Goal: Task Accomplishment & Management: Complete application form

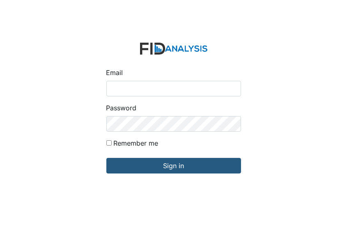
click at [112, 88] on input "Email" at bounding box center [173, 89] width 135 height 16
type input "[EMAIL_ADDRESS][DOMAIN_NAME]"
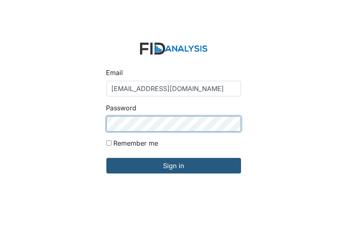
click at [106, 158] on input "Sign in" at bounding box center [173, 166] width 135 height 16
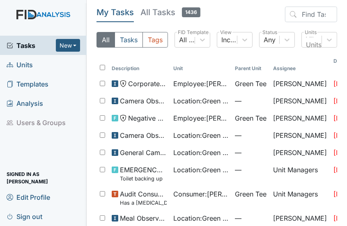
click at [15, 64] on span "Units" at bounding box center [20, 64] width 26 height 13
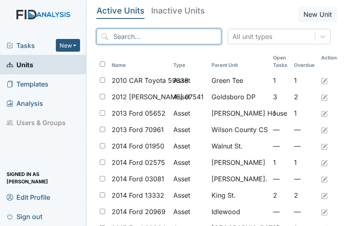
click at [116, 33] on input "search" at bounding box center [158, 37] width 125 height 16
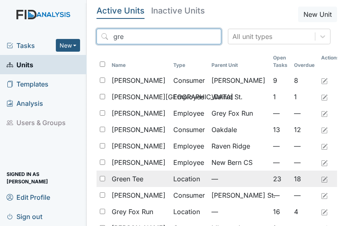
type input "gre"
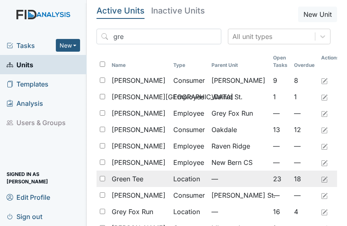
click at [100, 177] on input "checkbox" at bounding box center [102, 178] width 5 height 5
checkbox input "true"
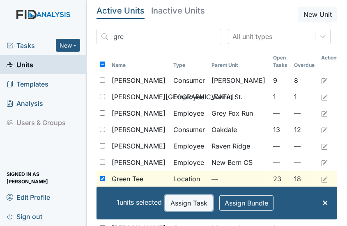
click at [183, 207] on button "Assign Task" at bounding box center [189, 203] width 48 height 16
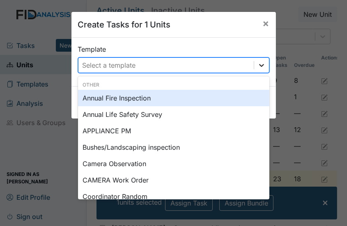
click at [259, 64] on icon at bounding box center [261, 65] width 5 height 3
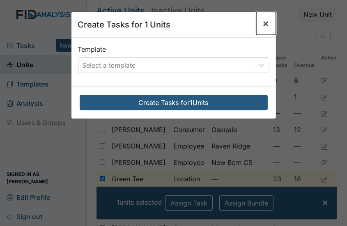
click at [263, 22] on span "×" at bounding box center [266, 23] width 7 height 12
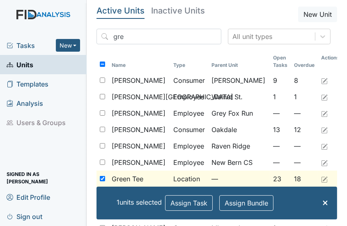
click at [115, 178] on span "Green Tee" at bounding box center [128, 179] width 32 height 10
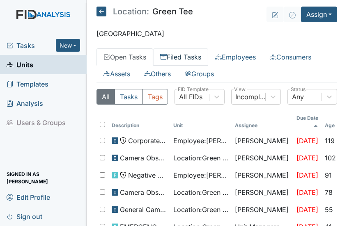
click at [185, 53] on link "Filed Tasks" at bounding box center [180, 56] width 55 height 17
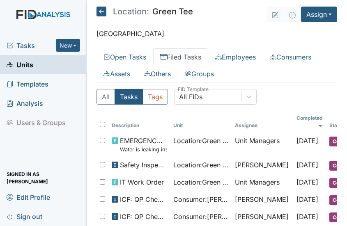
click at [183, 56] on link "Filed Tasks" at bounding box center [180, 56] width 55 height 17
drag, startPoint x: 319, startPoint y: 39, endPoint x: 325, endPoint y: 41, distance: 6.0
click at [321, 40] on main "Location: Green Tee Assign Assign Form Assign Inspection Assign Document Assign…" at bounding box center [217, 113] width 260 height 226
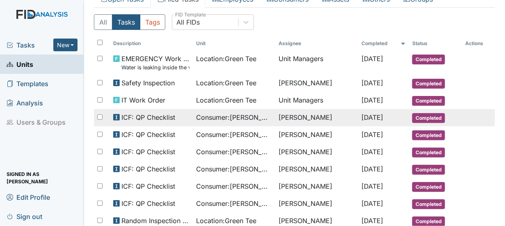
scroll to position [41, 0]
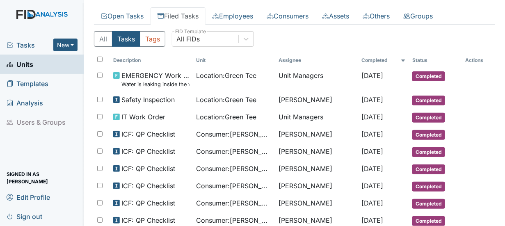
click at [54, 66] on link "Units" at bounding box center [42, 64] width 84 height 19
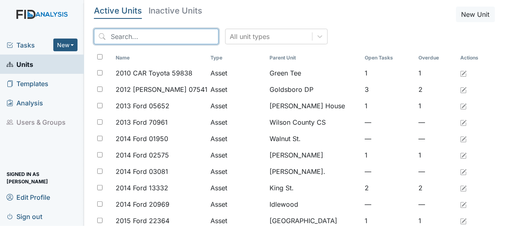
click at [121, 36] on input "search" at bounding box center [156, 37] width 125 height 16
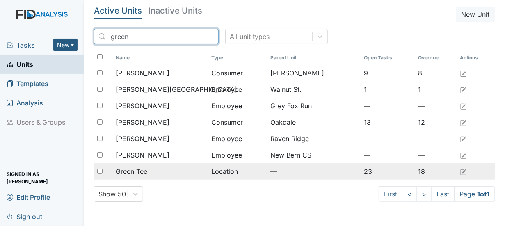
type input "green"
click at [99, 171] on input "checkbox" at bounding box center [99, 171] width 5 height 5
checkbox input "true"
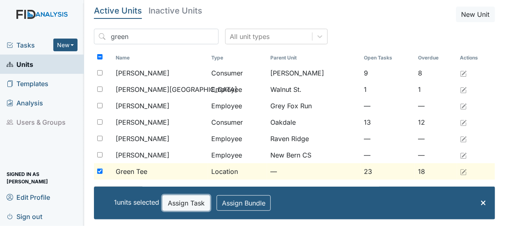
click at [181, 205] on button "Assign Task" at bounding box center [186, 203] width 48 height 16
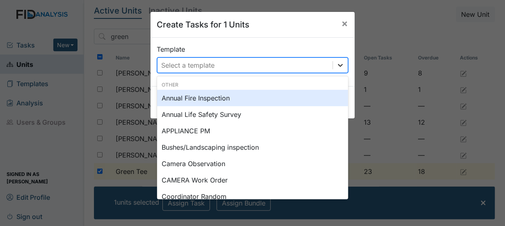
click at [338, 64] on icon at bounding box center [340, 65] width 5 height 3
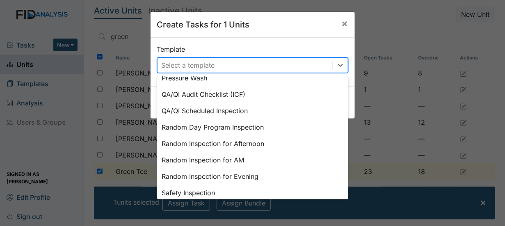
scroll to position [322, 0]
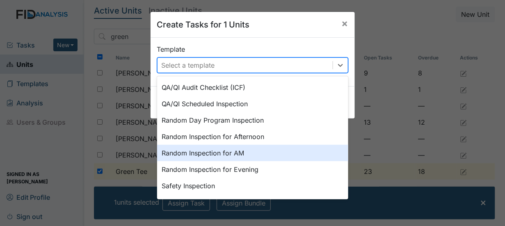
click at [235, 150] on div "Random Inspection for AM" at bounding box center [252, 153] width 191 height 16
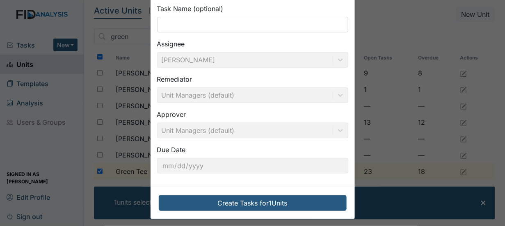
scroll to position [80, 0]
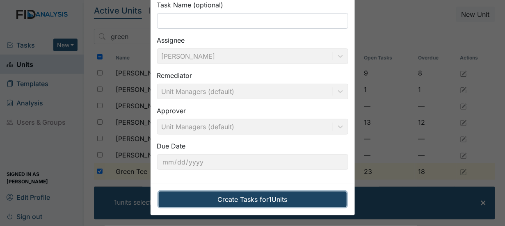
click at [279, 196] on button "Create Tasks for 1 Units" at bounding box center [253, 200] width 188 height 16
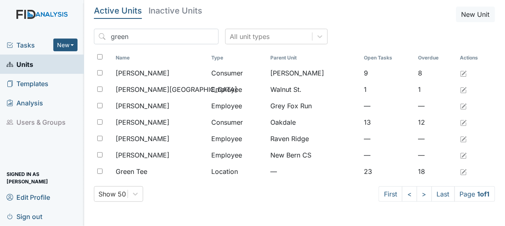
click at [29, 47] on span "Tasks" at bounding box center [30, 45] width 47 height 10
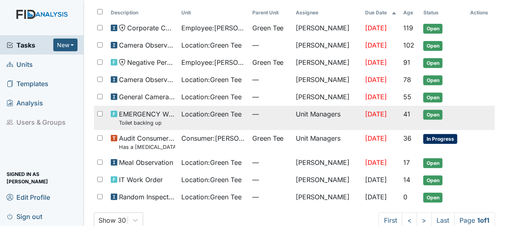
scroll to position [60, 0]
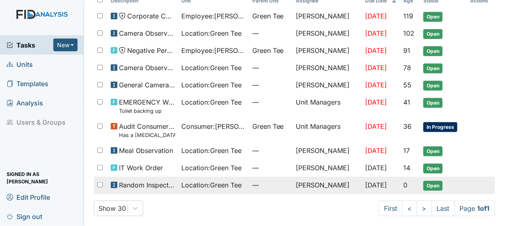
click at [426, 185] on span "Open" at bounding box center [432, 186] width 19 height 10
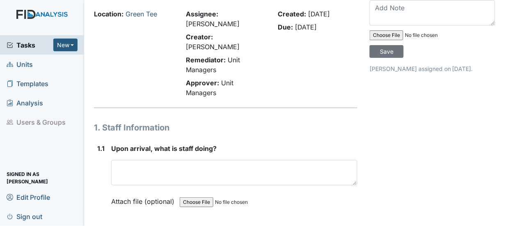
scroll to position [41, 0]
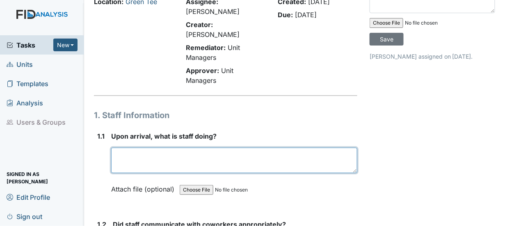
click at [122, 148] on textarea at bounding box center [234, 160] width 246 height 25
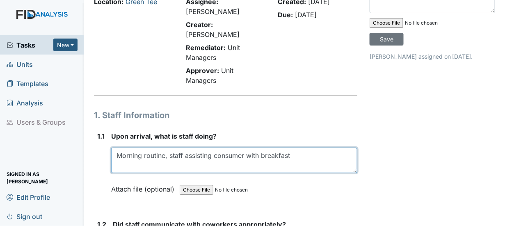
click at [290, 148] on textarea "Morning routine, staff assisting consumer with breakfast" at bounding box center [234, 160] width 246 height 25
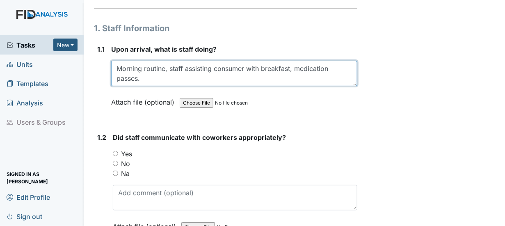
scroll to position [134, 0]
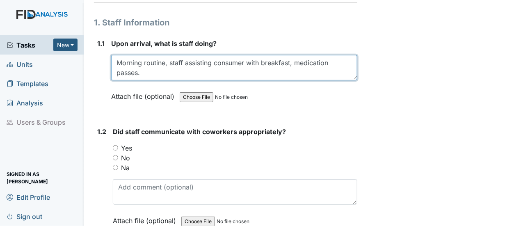
type textarea "Morning routine, staff assisting consumer with breakfast, medication passes."
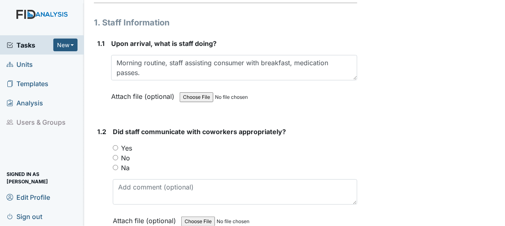
click at [114, 145] on input "Yes" at bounding box center [115, 147] width 5 height 5
radio input "true"
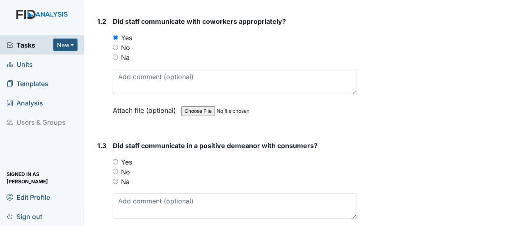
scroll to position [298, 0]
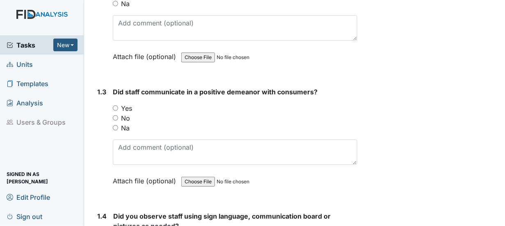
click at [116, 105] on input "Yes" at bounding box center [115, 107] width 5 height 5
radio input "true"
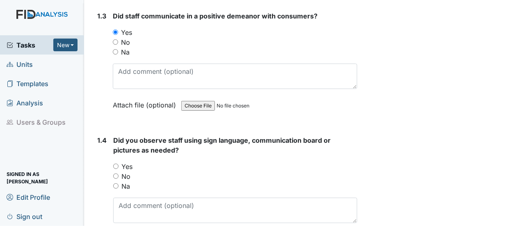
scroll to position [421, 0]
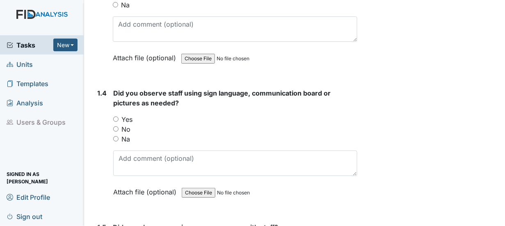
click at [114, 136] on input "Na" at bounding box center [115, 138] width 5 height 5
radio input "true"
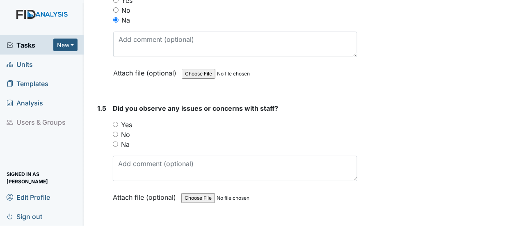
scroll to position [544, 0]
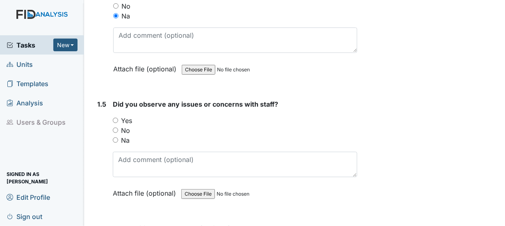
drag, startPoint x: 114, startPoint y: 116, endPoint x: 138, endPoint y: 117, distance: 23.8
click at [114, 128] on input "No" at bounding box center [115, 130] width 5 height 5
radio input "true"
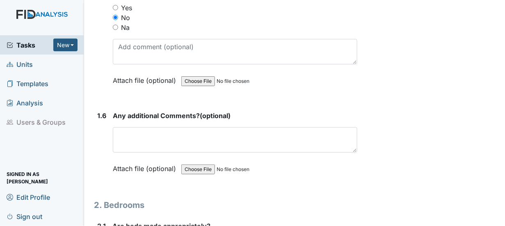
scroll to position [667, 0]
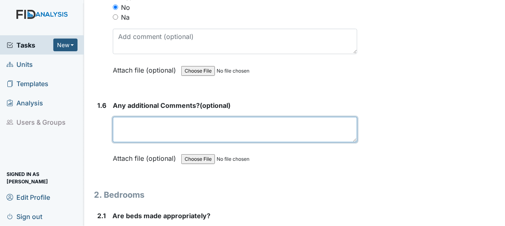
click at [126, 122] on textarea at bounding box center [235, 129] width 245 height 25
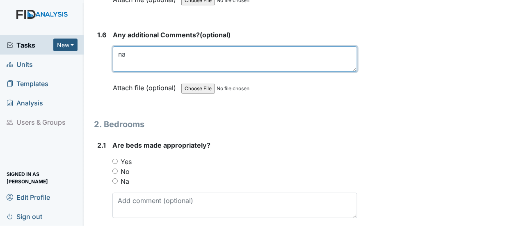
scroll to position [831, 0]
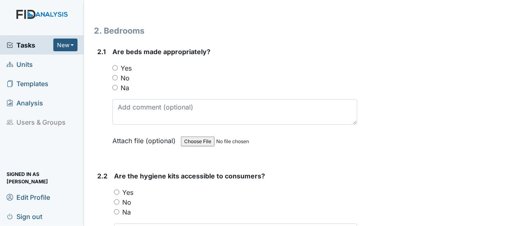
type textarea "na"
drag, startPoint x: 115, startPoint y: 53, endPoint x: 120, endPoint y: 56, distance: 5.9
click at [114, 65] on input "Yes" at bounding box center [114, 67] width 5 height 5
radio input "true"
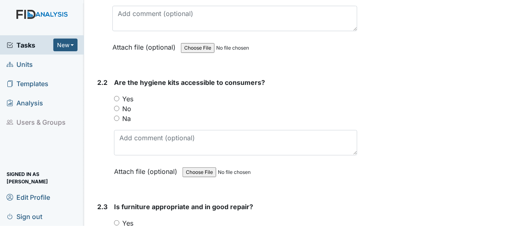
scroll to position [954, 0]
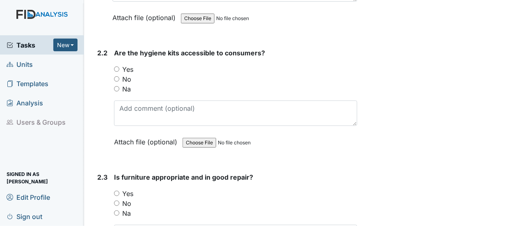
click at [116, 66] on input "Yes" at bounding box center [116, 68] width 5 height 5
radio input "true"
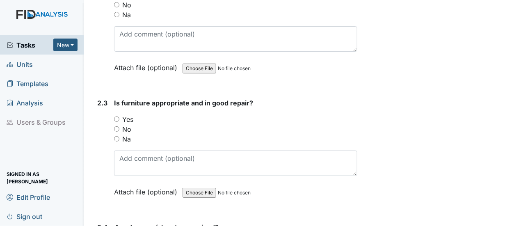
scroll to position [1036, 0]
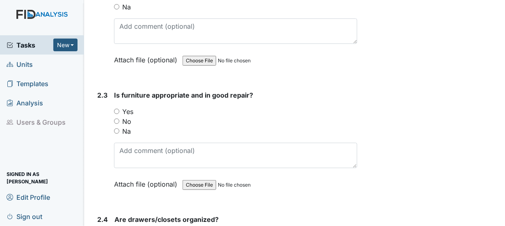
click at [116, 109] on input "Yes" at bounding box center [116, 111] width 5 height 5
radio input "true"
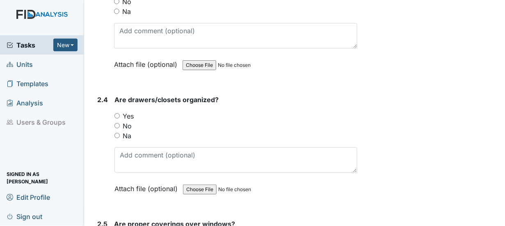
scroll to position [1159, 0]
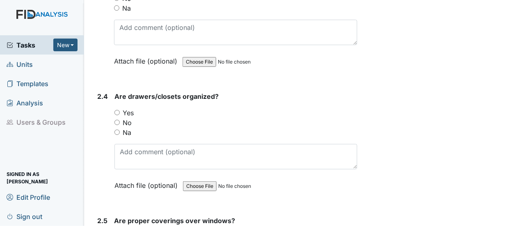
click at [120, 110] on input "Yes" at bounding box center [116, 112] width 5 height 5
radio input "true"
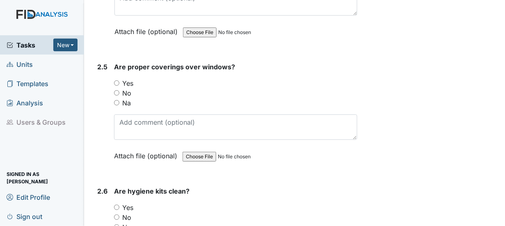
scroll to position [1324, 0]
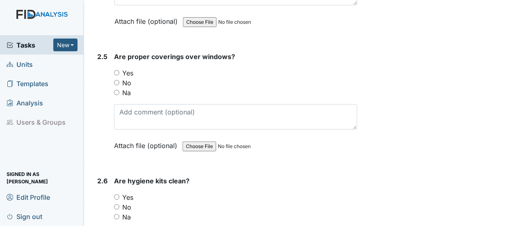
click at [116, 70] on input "Yes" at bounding box center [116, 72] width 5 height 5
radio input "true"
click at [117, 194] on input "Yes" at bounding box center [116, 196] width 5 height 5
radio input "true"
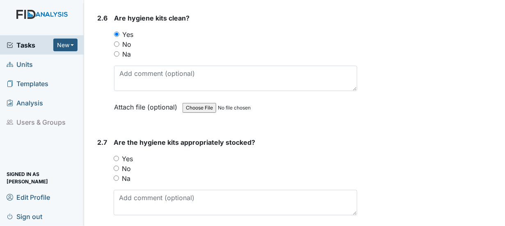
scroll to position [1488, 0]
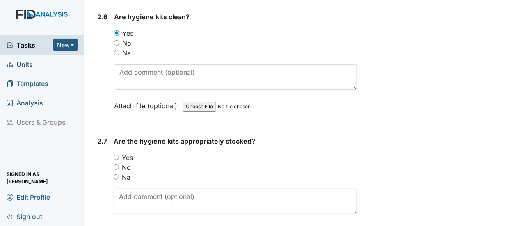
click at [115, 155] on input "Yes" at bounding box center [116, 157] width 5 height 5
radio input "true"
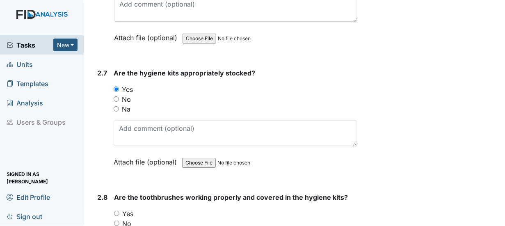
scroll to position [1611, 0]
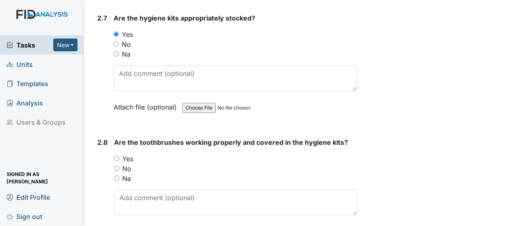
drag, startPoint x: 116, startPoint y: 141, endPoint x: 142, endPoint y: 140, distance: 26.3
click at [117, 156] on input "Yes" at bounding box center [116, 158] width 5 height 5
radio input "true"
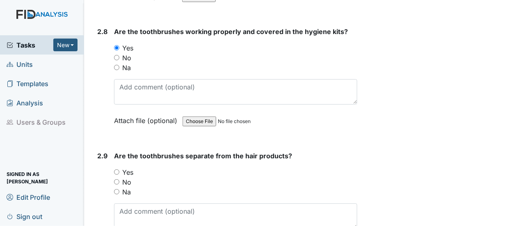
scroll to position [1734, 0]
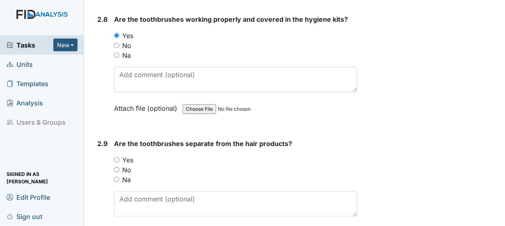
click at [117, 157] on input "Yes" at bounding box center [116, 159] width 5 height 5
radio input "true"
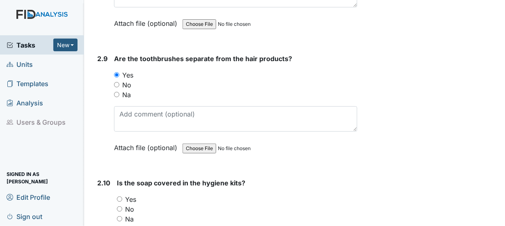
scroll to position [1857, 0]
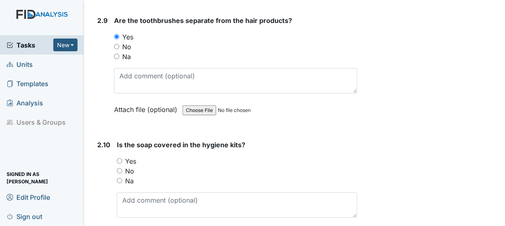
drag, startPoint x: 119, startPoint y: 142, endPoint x: 131, endPoint y: 144, distance: 12.1
click at [119, 158] on input "Yes" at bounding box center [119, 160] width 5 height 5
radio input "true"
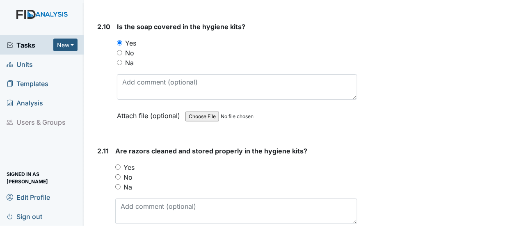
scroll to position [2062, 0]
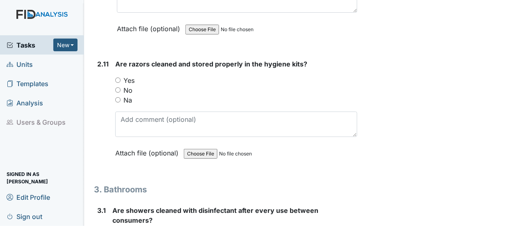
click at [119, 78] on input "Yes" at bounding box center [117, 80] width 5 height 5
radio input "true"
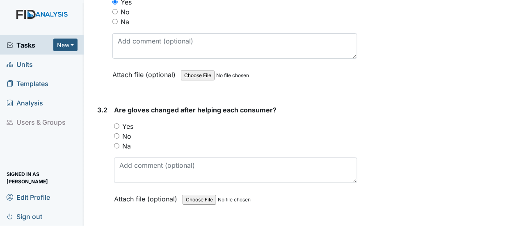
scroll to position [2308, 0]
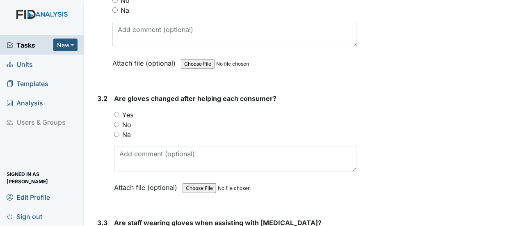
click at [116, 112] on input "Yes" at bounding box center [116, 114] width 5 height 5
radio input "true"
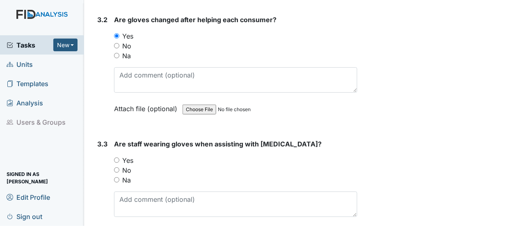
scroll to position [2390, 0]
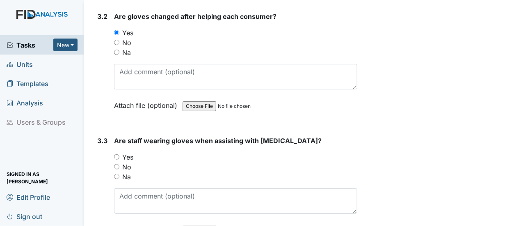
click at [115, 174] on input "Na" at bounding box center [116, 176] width 5 height 5
radio input "true"
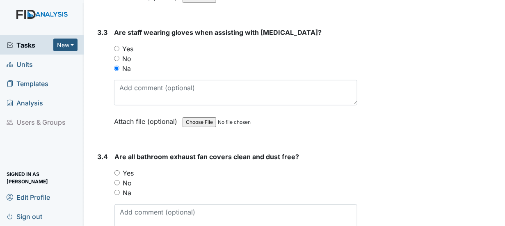
scroll to position [2513, 0]
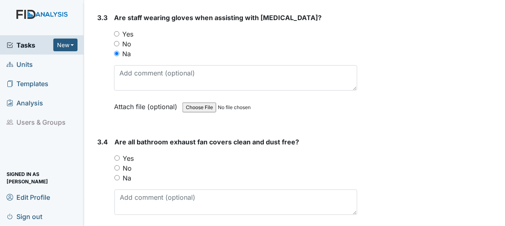
click at [117, 156] on input "Yes" at bounding box center [116, 158] width 5 height 5
radio input "true"
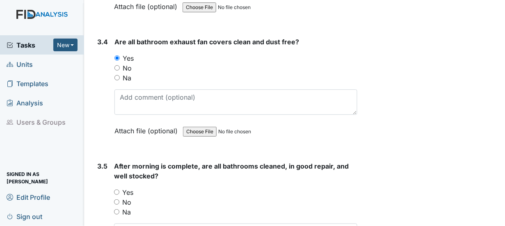
scroll to position [2637, 0]
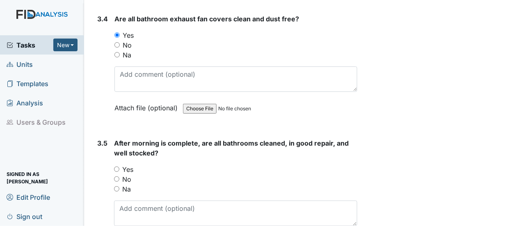
click at [118, 167] on input "Yes" at bounding box center [116, 169] width 5 height 5
radio input "true"
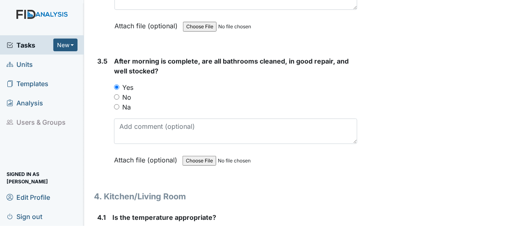
scroll to position [2760, 0]
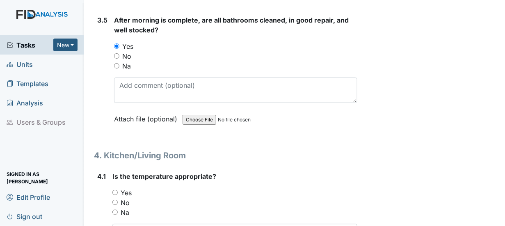
click at [115, 190] on input "Yes" at bounding box center [114, 192] width 5 height 5
radio input "true"
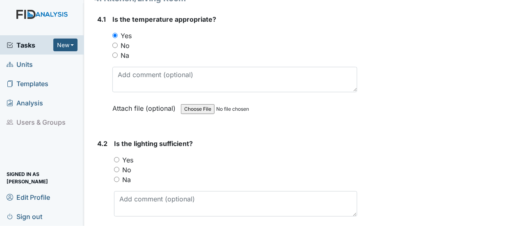
scroll to position [2924, 0]
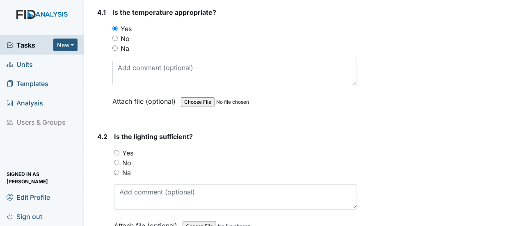
click at [117, 150] on input "Yes" at bounding box center [116, 152] width 5 height 5
radio input "true"
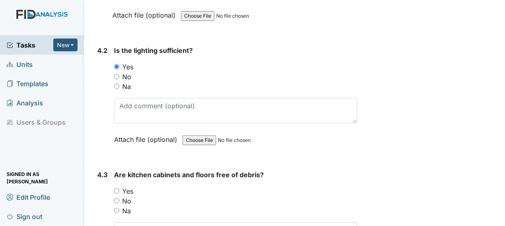
scroll to position [3047, 0]
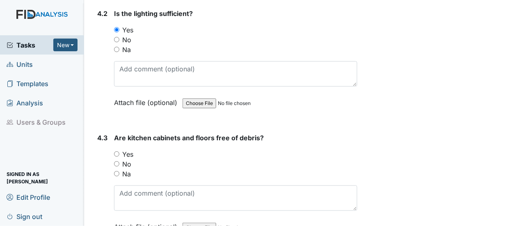
click at [116, 151] on input "Yes" at bounding box center [116, 153] width 5 height 5
radio input "true"
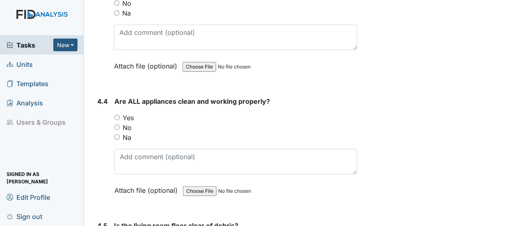
scroll to position [3211, 0]
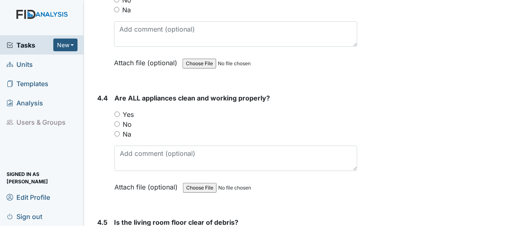
click at [116, 112] on input "Yes" at bounding box center [116, 114] width 5 height 5
radio input "true"
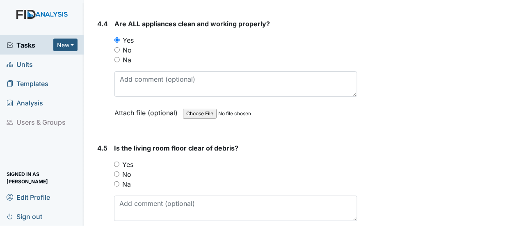
scroll to position [3334, 0]
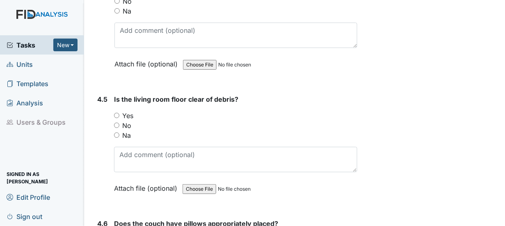
click at [118, 113] on input "Yes" at bounding box center [116, 115] width 5 height 5
radio input "true"
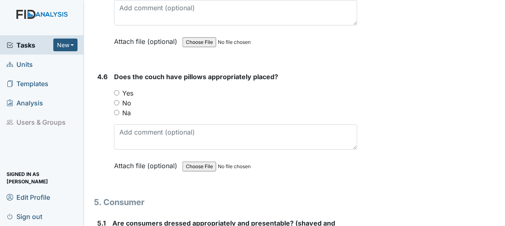
scroll to position [3498, 0]
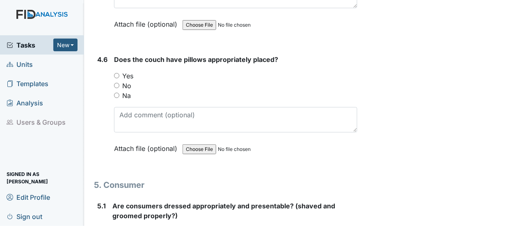
click at [116, 73] on input "Yes" at bounding box center [116, 75] width 5 height 5
radio input "true"
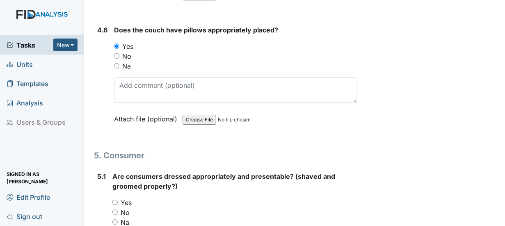
scroll to position [3580, 0]
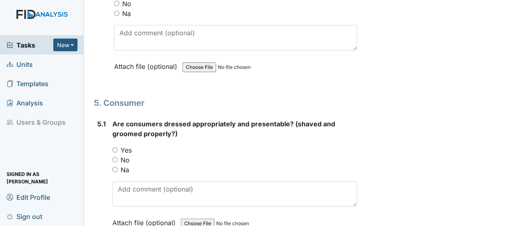
click at [116, 147] on input "Yes" at bounding box center [114, 149] width 5 height 5
radio input "true"
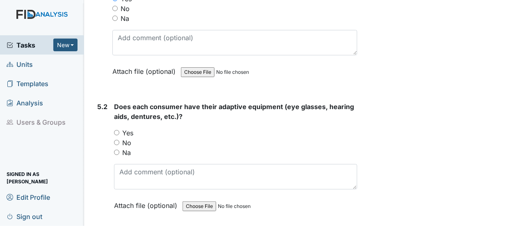
scroll to position [3744, 0]
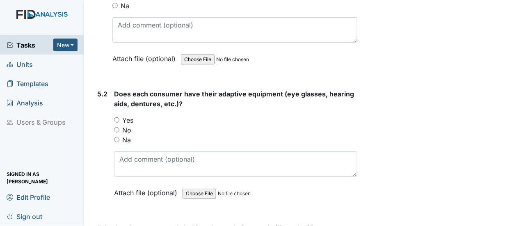
click at [116, 117] on input "Yes" at bounding box center [116, 119] width 5 height 5
radio input "true"
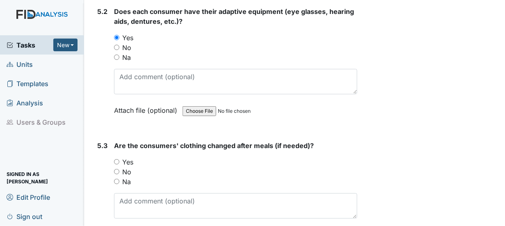
scroll to position [3867, 0]
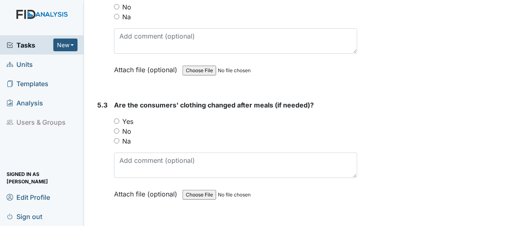
click at [116, 119] on input "Yes" at bounding box center [116, 121] width 5 height 5
radio input "true"
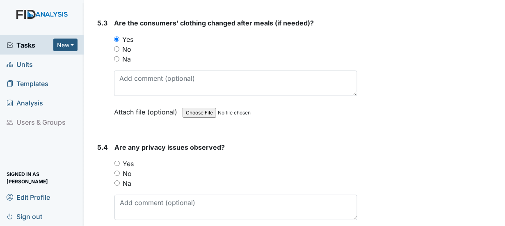
scroll to position [3991, 0]
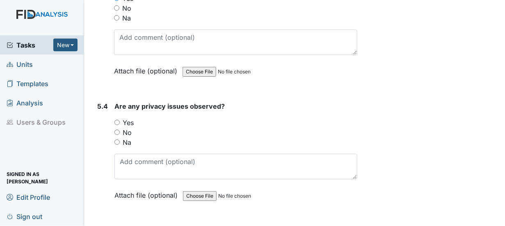
click at [118, 120] on input "Yes" at bounding box center [116, 122] width 5 height 5
radio input "true"
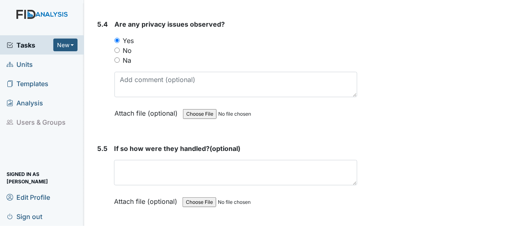
scroll to position [4032, 0]
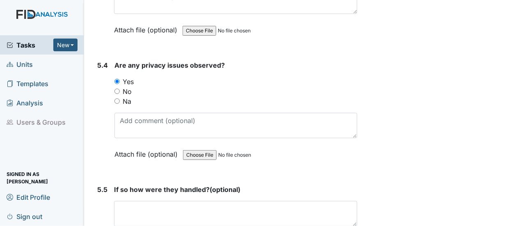
click at [119, 89] on input "No" at bounding box center [116, 91] width 5 height 5
radio input "true"
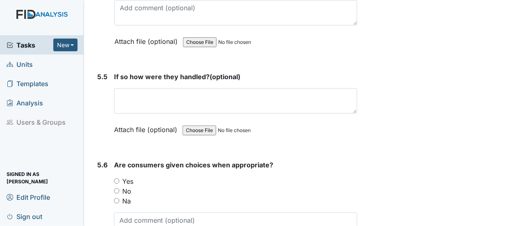
scroll to position [4155, 0]
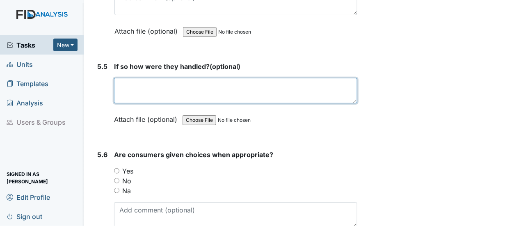
click at [119, 78] on textarea at bounding box center [235, 90] width 243 height 25
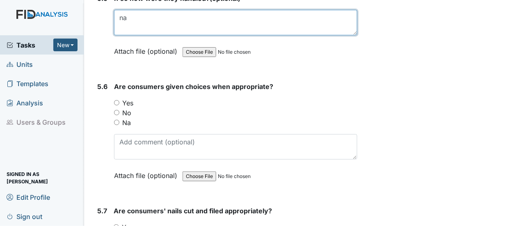
scroll to position [4196, 0]
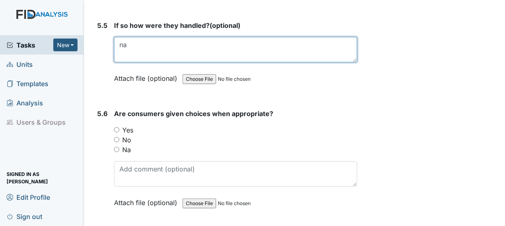
type textarea "na"
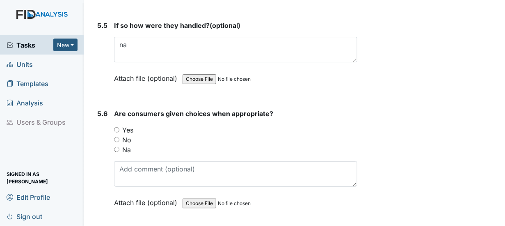
click at [116, 127] on input "Yes" at bounding box center [116, 129] width 5 height 5
radio input "true"
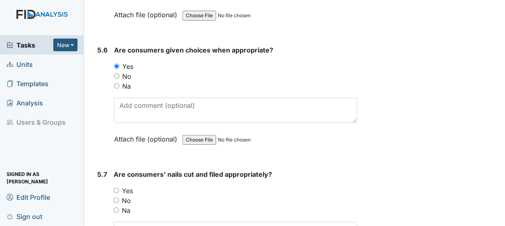
scroll to position [4278, 0]
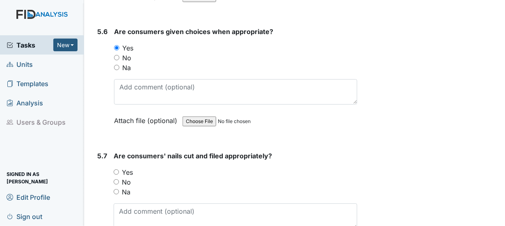
click at [117, 169] on input "Yes" at bounding box center [116, 171] width 5 height 5
radio input "true"
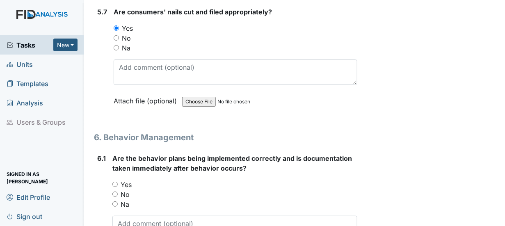
scroll to position [4442, 0]
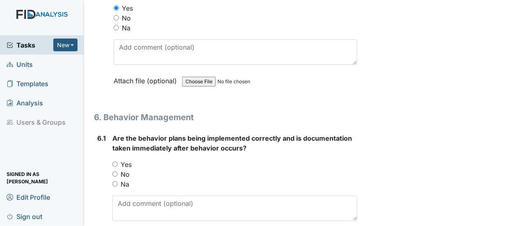
click at [115, 181] on input "Na" at bounding box center [114, 183] width 5 height 5
radio input "true"
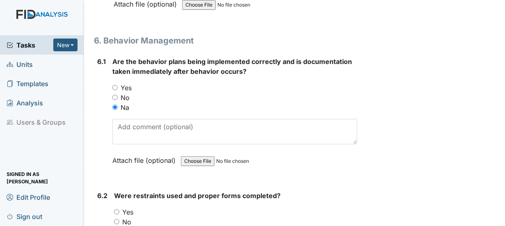
scroll to position [4524, 0]
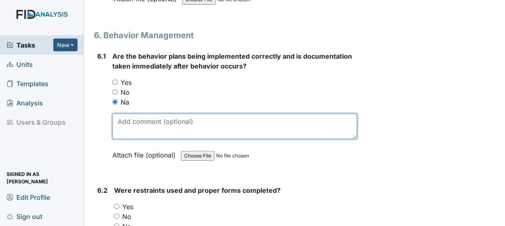
click at [128, 114] on textarea at bounding box center [234, 126] width 245 height 25
type textarea "no behaviors noted"
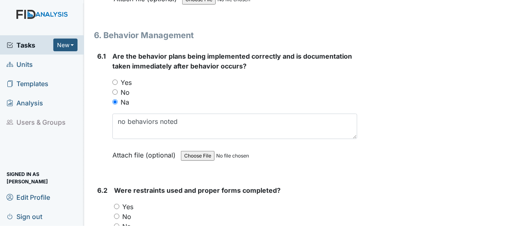
click at [114, 224] on input "Na" at bounding box center [116, 226] width 5 height 5
radio input "true"
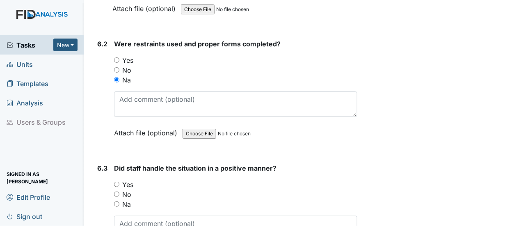
scroll to position [4688, 0]
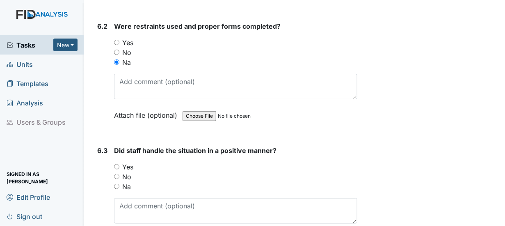
click at [116, 164] on input "Yes" at bounding box center [116, 166] width 5 height 5
radio input "true"
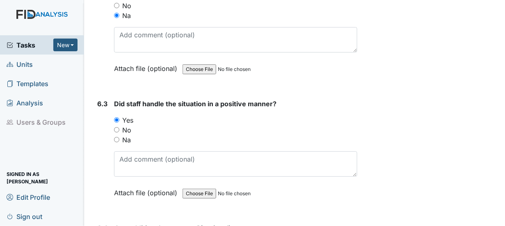
scroll to position [4770, 0]
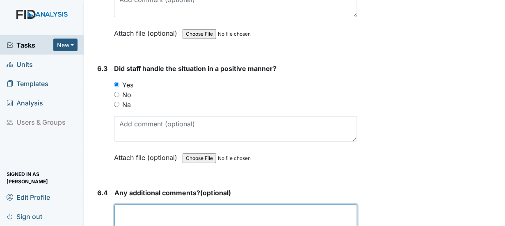
click at [134, 204] on textarea at bounding box center [235, 216] width 243 height 25
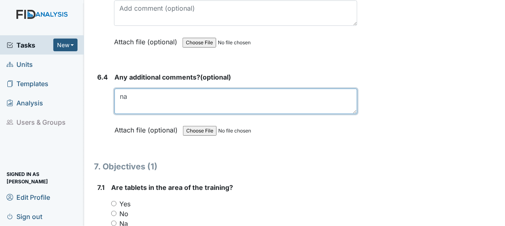
scroll to position [4893, 0]
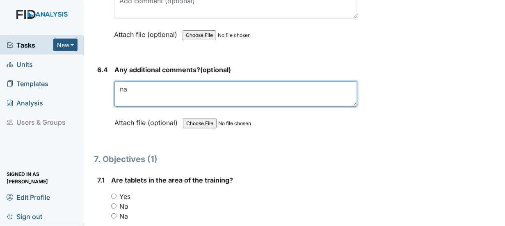
type textarea "na"
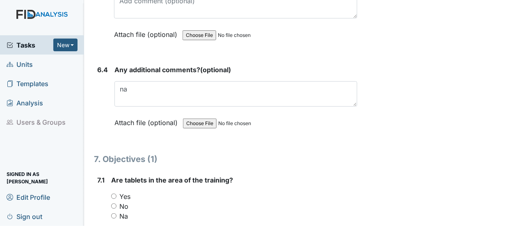
click at [114, 194] on input "Yes" at bounding box center [113, 196] width 5 height 5
radio input "true"
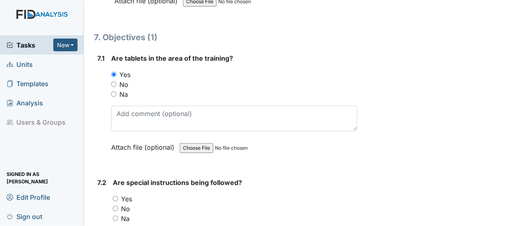
scroll to position [5016, 0]
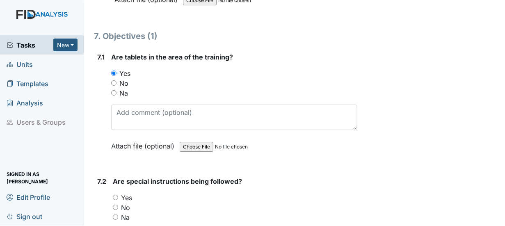
click at [117, 195] on input "Yes" at bounding box center [115, 197] width 5 height 5
radio input "true"
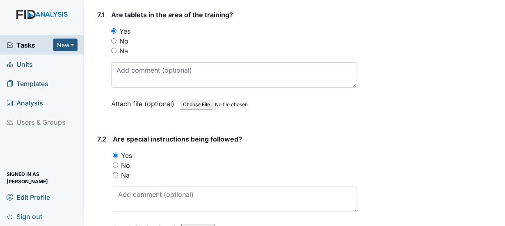
scroll to position [5098, 0]
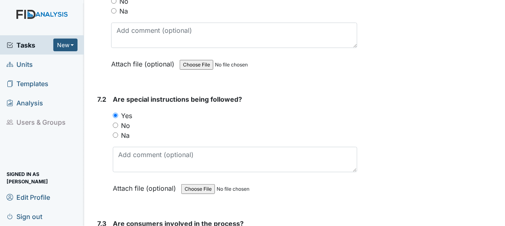
radio input "true"
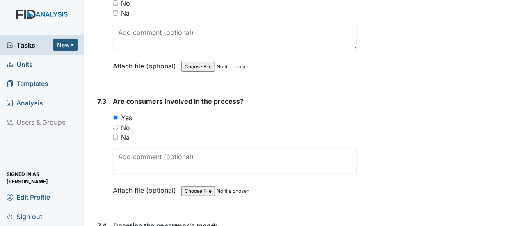
scroll to position [5221, 0]
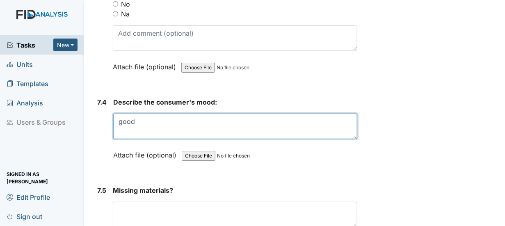
scroll to position [5345, 0]
type textarea "good"
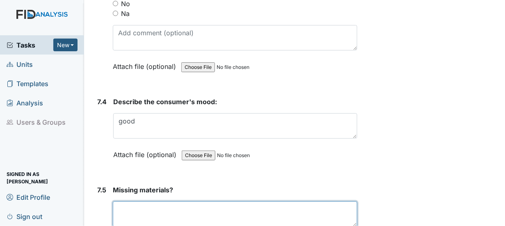
click at [131, 201] on textarea at bounding box center [235, 213] width 245 height 25
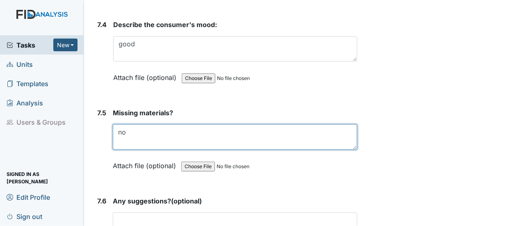
scroll to position [5468, 0]
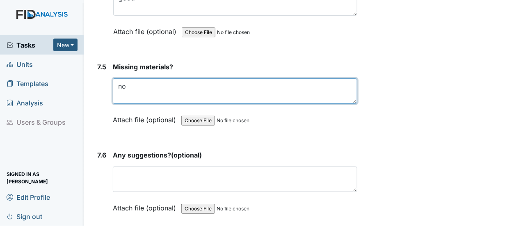
type textarea "no"
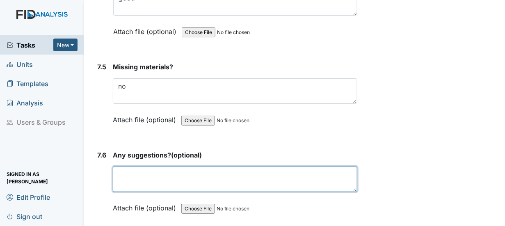
click at [121, 167] on textarea at bounding box center [235, 179] width 245 height 25
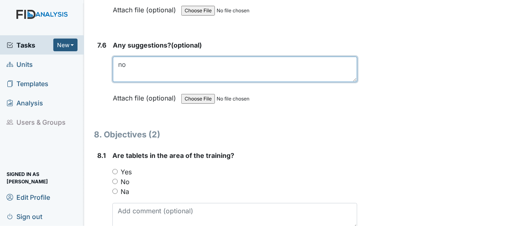
scroll to position [5591, 0]
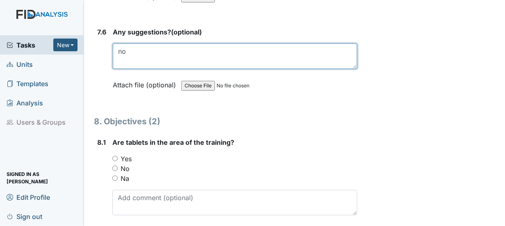
type textarea "no"
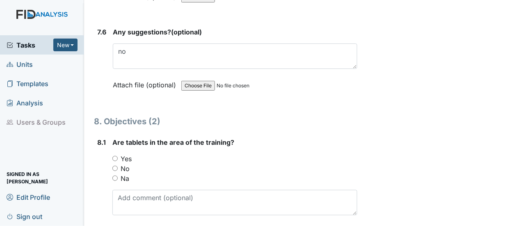
click at [115, 176] on input "Na" at bounding box center [114, 178] width 5 height 5
radio input "true"
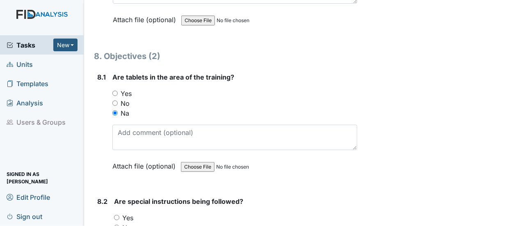
scroll to position [5714, 0]
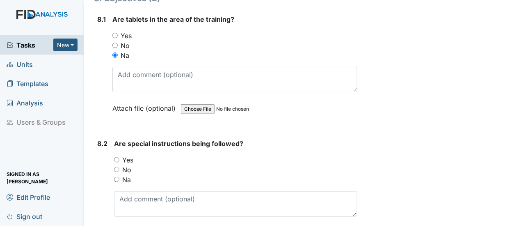
drag, startPoint x: 117, startPoint y: 143, endPoint x: 135, endPoint y: 145, distance: 19.0
click at [117, 177] on input "Na" at bounding box center [116, 179] width 5 height 5
radio input "true"
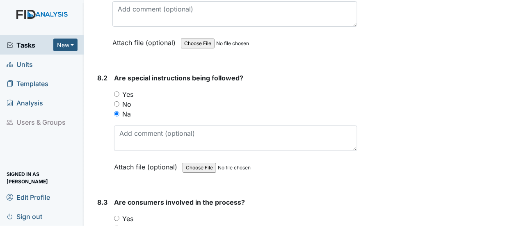
scroll to position [5796, 0]
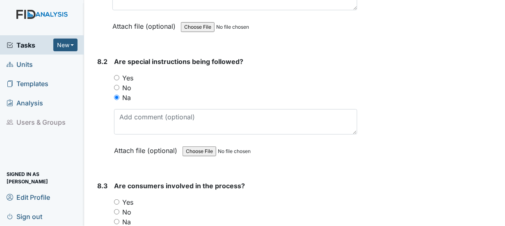
click at [117, 219] on input "Na" at bounding box center [116, 221] width 5 height 5
radio input "true"
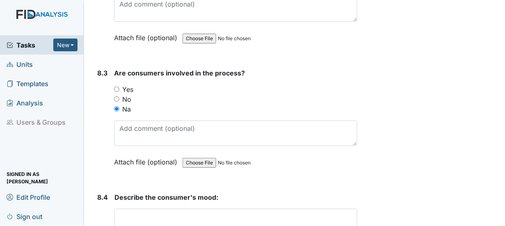
scroll to position [5919, 0]
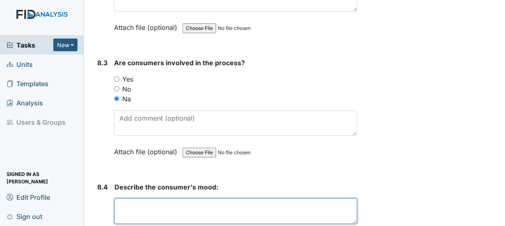
click at [130, 199] on textarea at bounding box center [235, 211] width 243 height 25
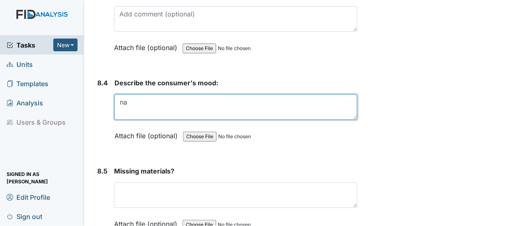
scroll to position [6042, 0]
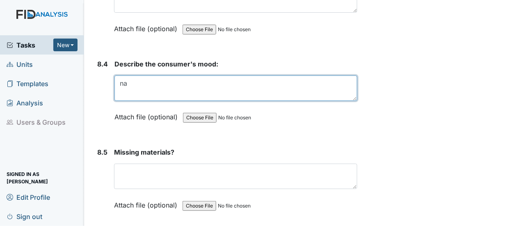
type textarea "na"
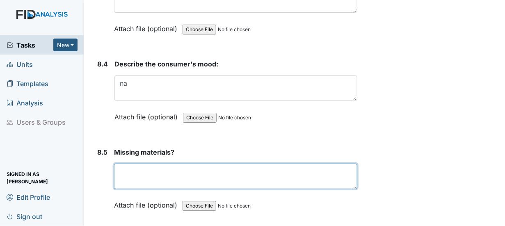
click at [133, 164] on textarea at bounding box center [235, 176] width 243 height 25
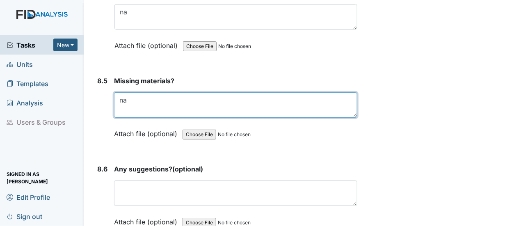
scroll to position [6165, 0]
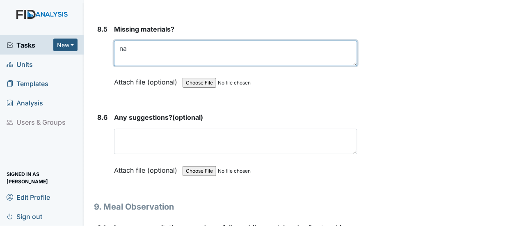
type textarea "na"
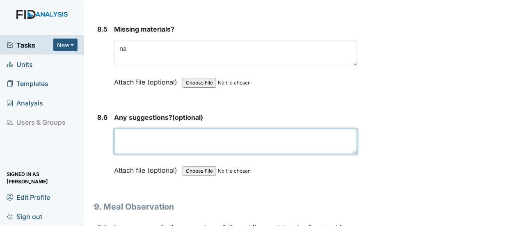
click at [135, 129] on textarea at bounding box center [235, 141] width 243 height 25
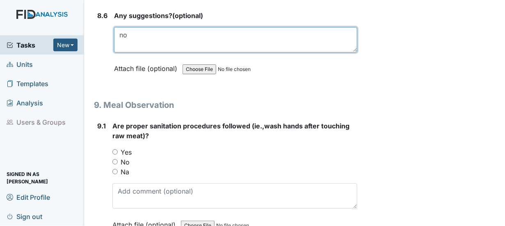
scroll to position [6288, 0]
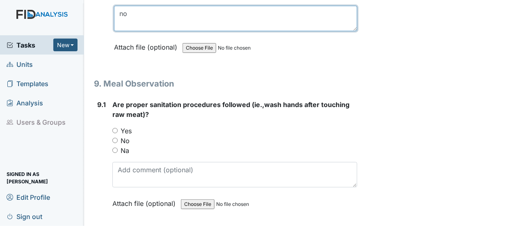
type textarea "no"
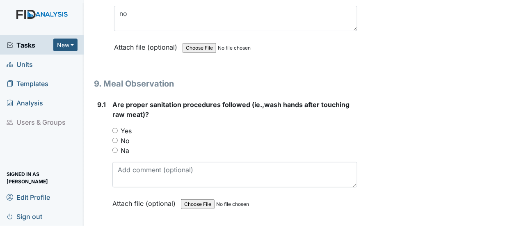
click at [116, 128] on input "Yes" at bounding box center [114, 130] width 5 height 5
radio input "true"
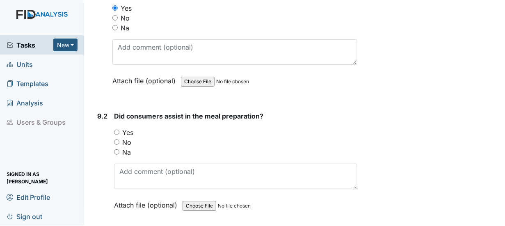
scroll to position [6411, 0]
click at [117, 129] on input "Yes" at bounding box center [116, 131] width 5 height 5
radio input "true"
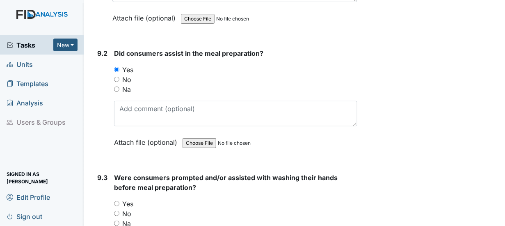
scroll to position [6493, 0]
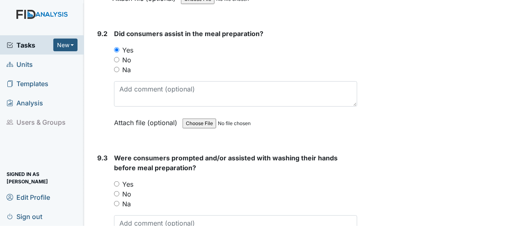
click at [117, 181] on input "Yes" at bounding box center [116, 183] width 5 height 5
radio input "true"
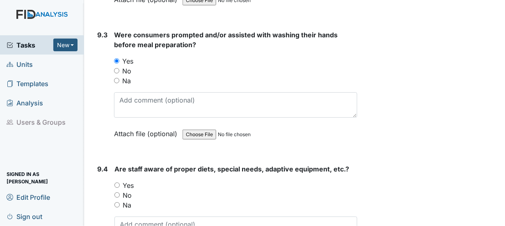
scroll to position [6575, 0]
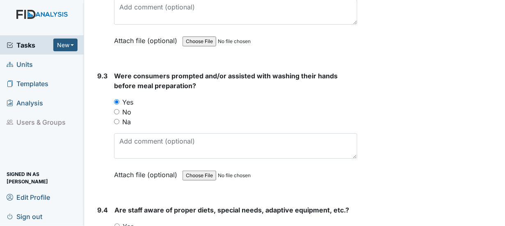
click at [117, 224] on input "Yes" at bounding box center [116, 226] width 5 height 5
radio input "true"
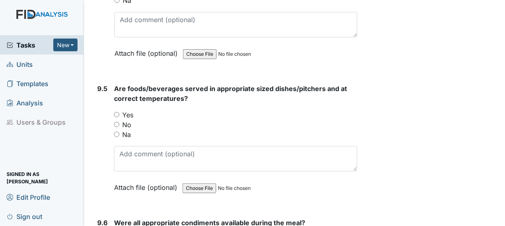
scroll to position [6822, 0]
click at [116, 112] on input "Yes" at bounding box center [116, 114] width 5 height 5
radio input "true"
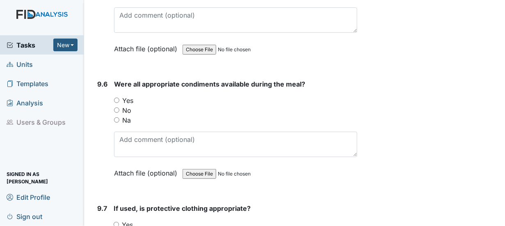
scroll to position [6986, 0]
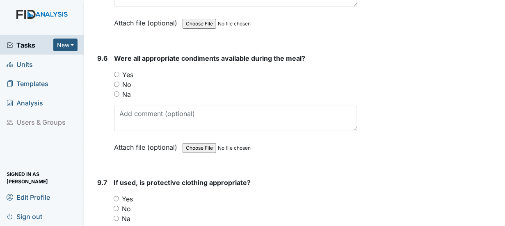
click at [114, 72] on input "Yes" at bounding box center [116, 74] width 5 height 5
radio input "true"
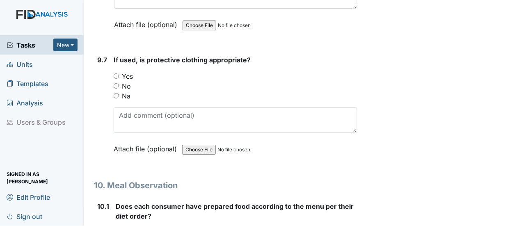
scroll to position [7109, 0]
drag, startPoint x: 116, startPoint y: 34, endPoint x: 142, endPoint y: 41, distance: 26.3
click at [117, 73] on input "Yes" at bounding box center [116, 75] width 5 height 5
radio input "true"
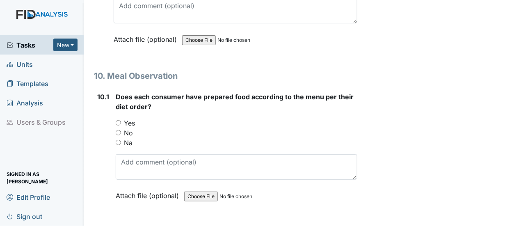
scroll to position [7232, 0]
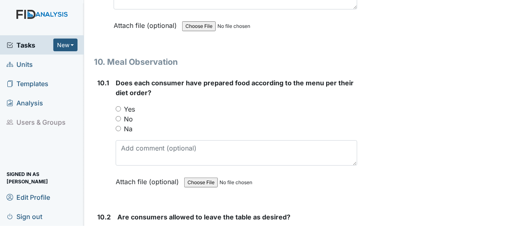
click at [117, 106] on input "Yes" at bounding box center [118, 108] width 5 height 5
radio input "true"
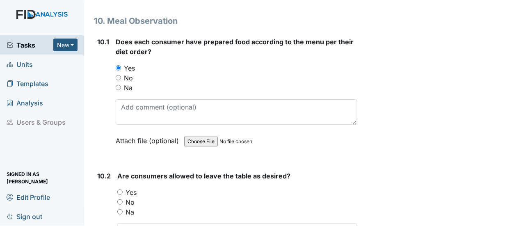
click at [122, 188] on div "Yes" at bounding box center [237, 193] width 240 height 10
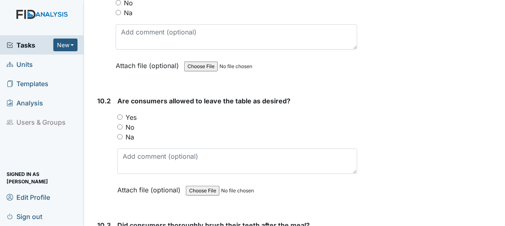
scroll to position [7355, 0]
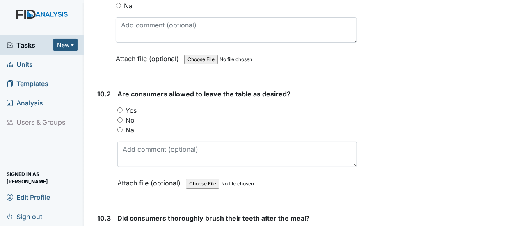
click at [120, 107] on input "Yes" at bounding box center [119, 109] width 5 height 5
radio input "true"
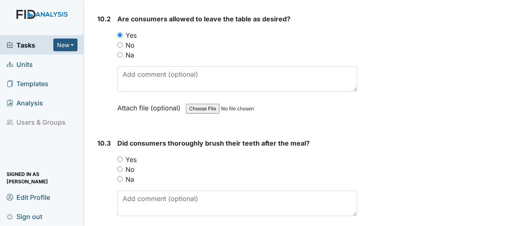
scroll to position [7437, 0]
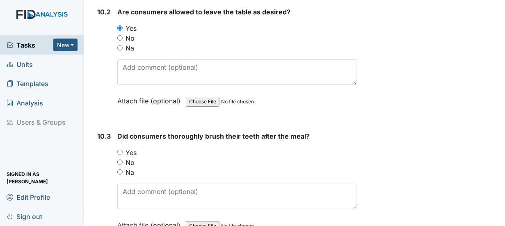
click at [121, 150] on input "Yes" at bounding box center [119, 152] width 5 height 5
radio input "true"
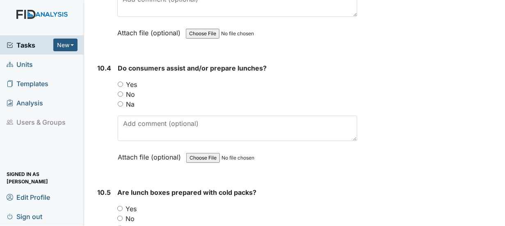
scroll to position [7642, 0]
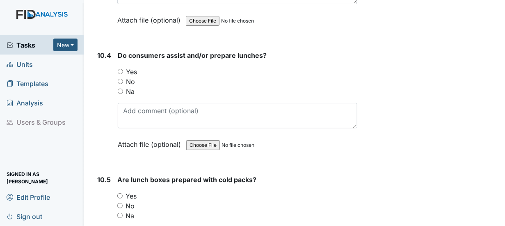
click at [119, 69] on input "Yes" at bounding box center [120, 71] width 5 height 5
radio input "true"
click at [118, 79] on input "No" at bounding box center [120, 81] width 5 height 5
radio input "true"
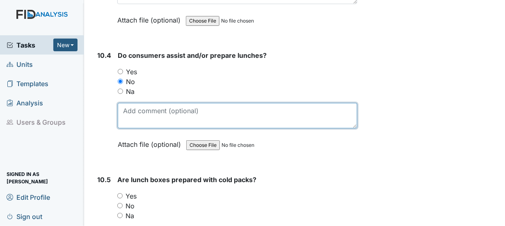
click at [130, 103] on textarea at bounding box center [238, 115] width 240 height 25
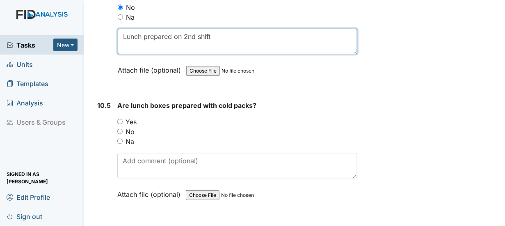
scroll to position [7724, 0]
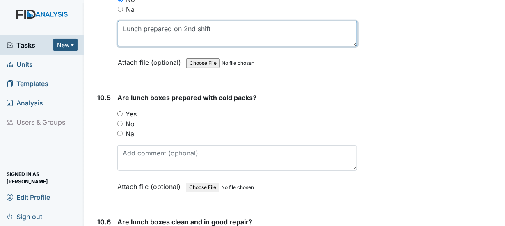
type textarea "Lunch prepared on 2nd shift"
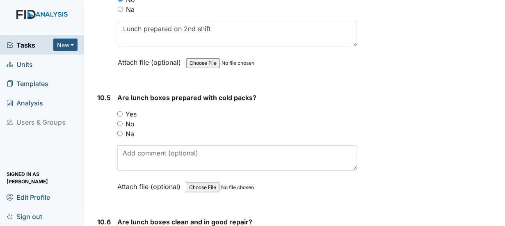
click at [120, 111] on input "Yes" at bounding box center [119, 113] width 5 height 5
radio input "true"
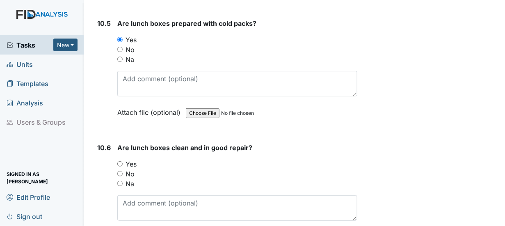
scroll to position [7806, 0]
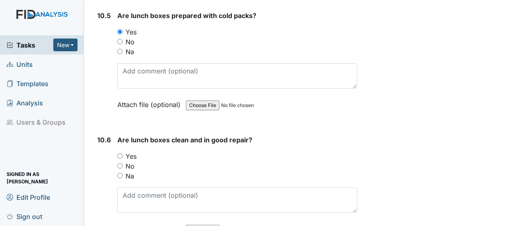
click at [120, 153] on input "Yes" at bounding box center [119, 155] width 5 height 5
radio input "true"
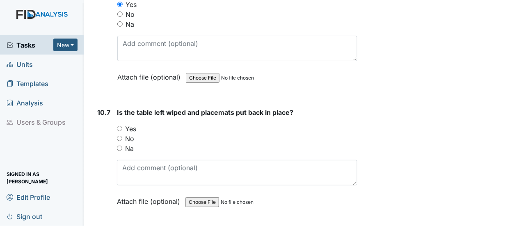
scroll to position [7970, 0]
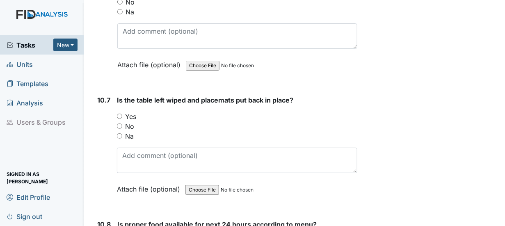
click at [121, 112] on div "Yes" at bounding box center [237, 117] width 240 height 10
click at [117, 114] on input "Yes" at bounding box center [119, 116] width 5 height 5
radio input "true"
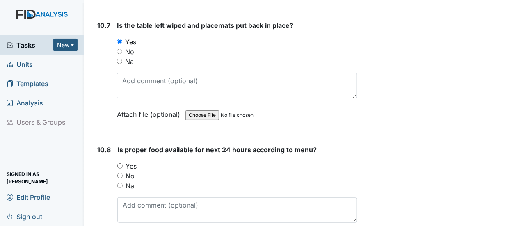
scroll to position [8052, 0]
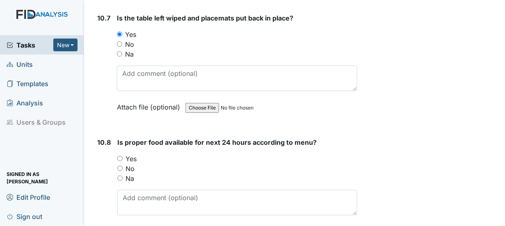
click at [119, 156] on input "Yes" at bounding box center [119, 158] width 5 height 5
radio input "true"
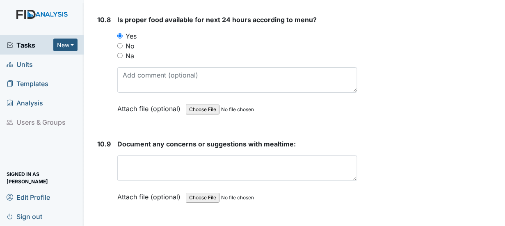
scroll to position [8176, 0]
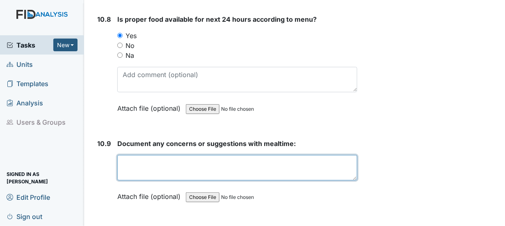
click at [135, 155] on textarea at bounding box center [237, 167] width 240 height 25
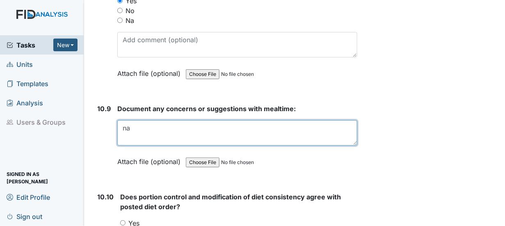
scroll to position [8258, 0]
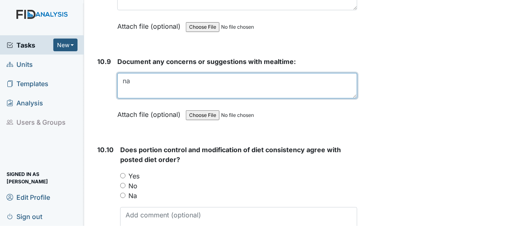
type textarea "na"
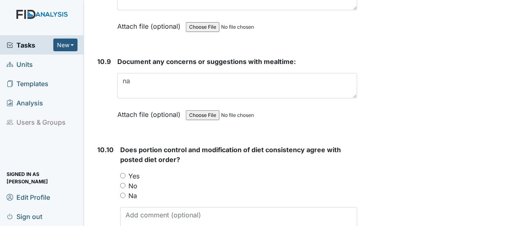
click at [122, 173] on input "Yes" at bounding box center [122, 175] width 5 height 5
radio input "true"
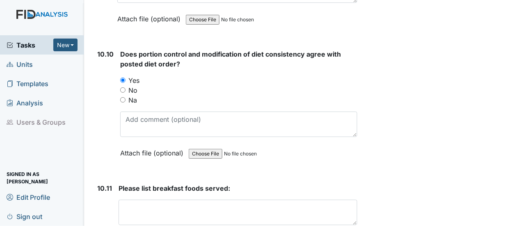
scroll to position [8381, 0]
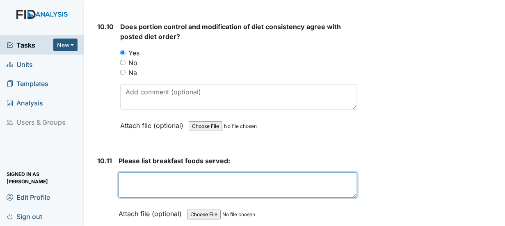
click at [126, 172] on textarea at bounding box center [238, 184] width 239 height 25
drag, startPoint x: 156, startPoint y: 133, endPoint x: 184, endPoint y: 136, distance: 28.0
click at [166, 172] on textarea "eggs , raisins" at bounding box center [238, 184] width 239 height 25
click at [188, 172] on textarea "eggs , raisins bread," at bounding box center [238, 184] width 239 height 25
click at [187, 172] on textarea "eggs , raisins bread,coffe ,milk, orage juice" at bounding box center [238, 184] width 239 height 25
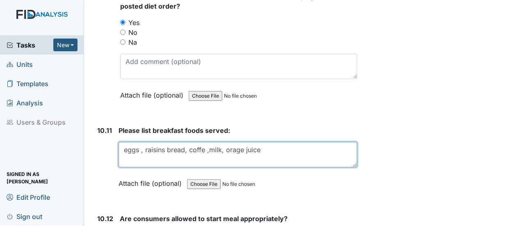
scroll to position [8422, 0]
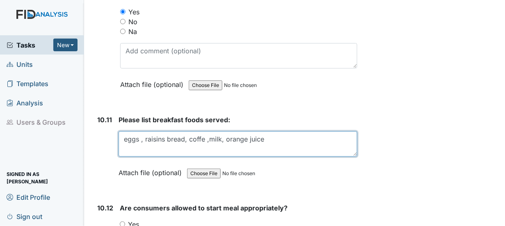
type textarea "eggs , raisins bread, coffe ,milk, orange juice"
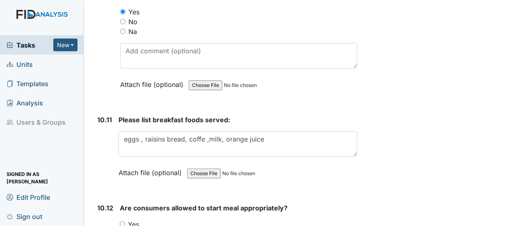
click at [123, 222] on input "Yes" at bounding box center [122, 224] width 5 height 5
radio input "true"
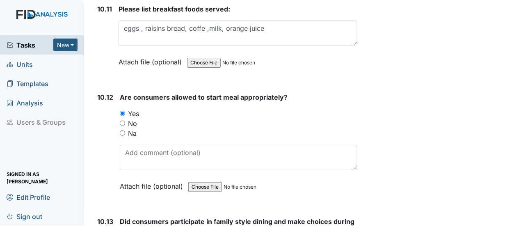
scroll to position [8545, 0]
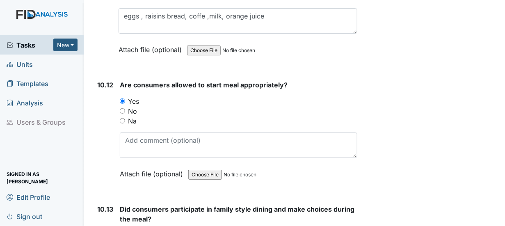
radio input "true"
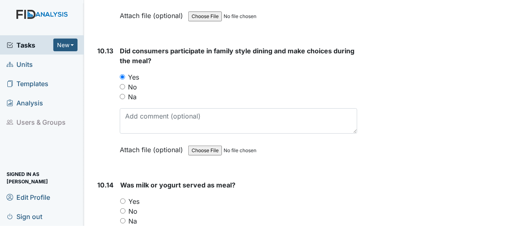
scroll to position [8709, 0]
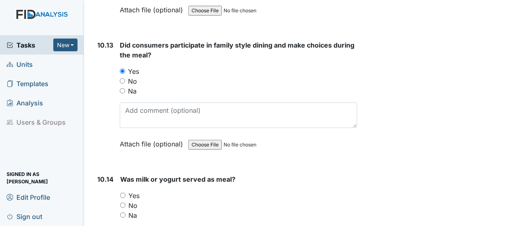
click at [123, 193] on input "Yes" at bounding box center [122, 195] width 5 height 5
radio input "true"
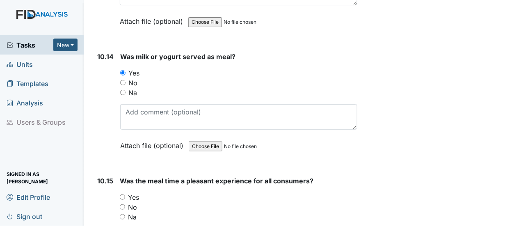
scroll to position [8832, 0]
click at [122, 194] on input "Yes" at bounding box center [122, 196] width 5 height 5
radio input "true"
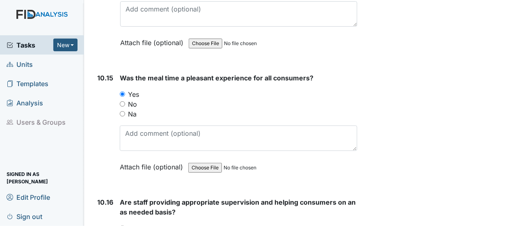
scroll to position [8955, 0]
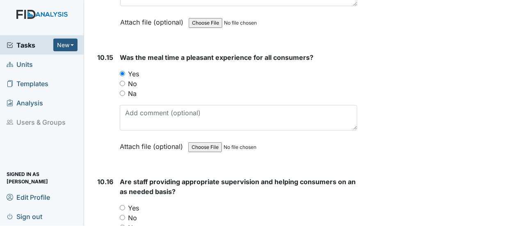
click at [121, 205] on input "Yes" at bounding box center [122, 207] width 5 height 5
radio input "true"
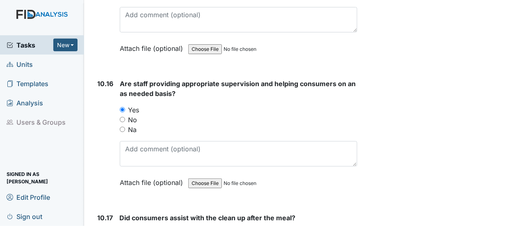
scroll to position [9078, 0]
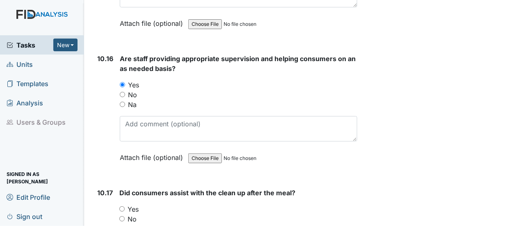
click at [122, 206] on input "Yes" at bounding box center [121, 208] width 5 height 5
radio input "true"
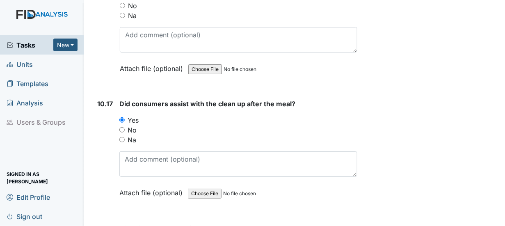
scroll to position [9201, 0]
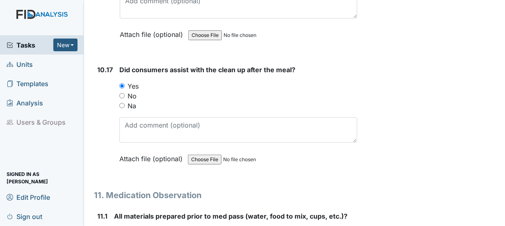
radio input "true"
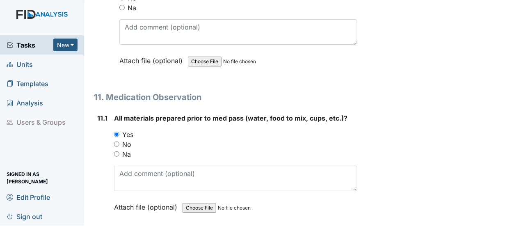
scroll to position [9324, 0]
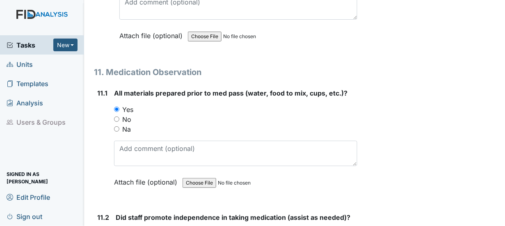
radio input "true"
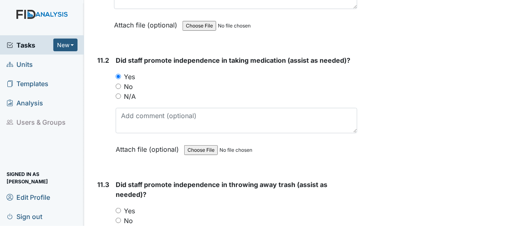
scroll to position [9489, 0]
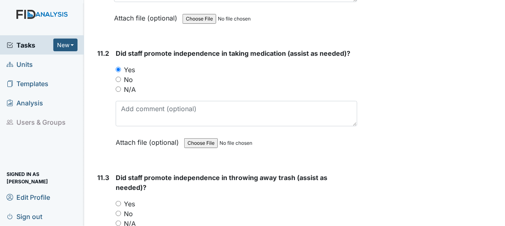
click at [118, 201] on input "Yes" at bounding box center [118, 203] width 5 height 5
radio input "true"
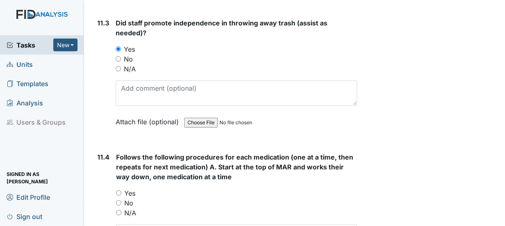
scroll to position [9653, 0]
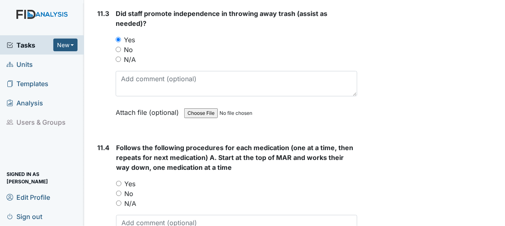
drag, startPoint x: 118, startPoint y: 131, endPoint x: 174, endPoint y: 146, distance: 58.2
click at [122, 179] on div "Yes" at bounding box center [236, 184] width 241 height 10
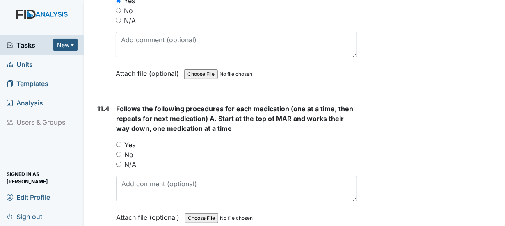
scroll to position [9776, 0]
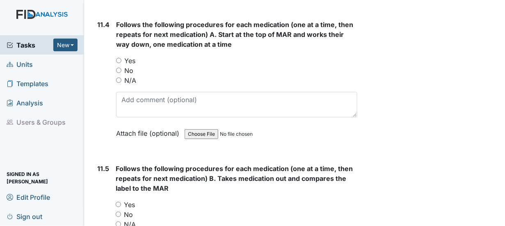
drag, startPoint x: 119, startPoint y: 151, endPoint x: 165, endPoint y: 157, distance: 46.4
click at [119, 202] on input "Yes" at bounding box center [118, 204] width 5 height 5
radio input "true"
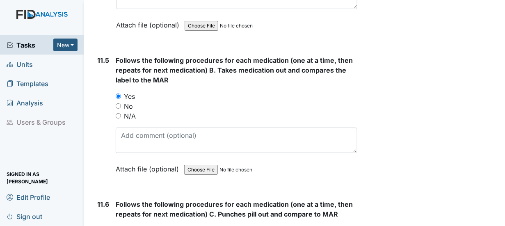
scroll to position [9899, 0]
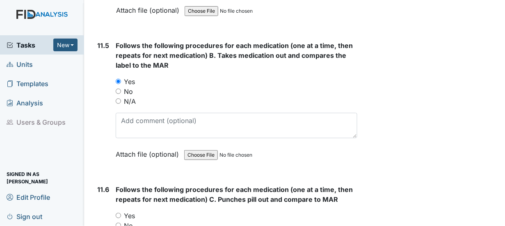
drag, startPoint x: 117, startPoint y: 158, endPoint x: 142, endPoint y: 164, distance: 25.3
click at [117, 213] on input "Yes" at bounding box center [118, 215] width 5 height 5
radio input "true"
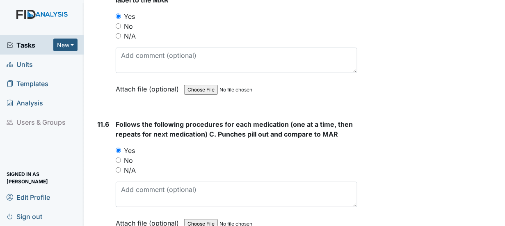
scroll to position [10022, 0]
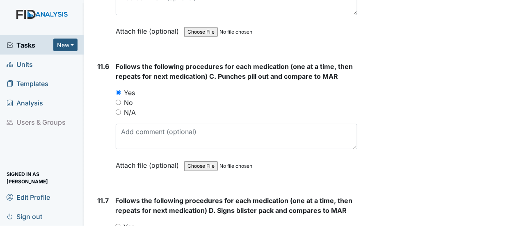
click at [117, 224] on input "Yes" at bounding box center [117, 226] width 5 height 5
radio input "true"
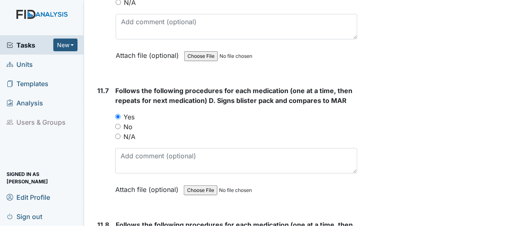
scroll to position [10145, 0]
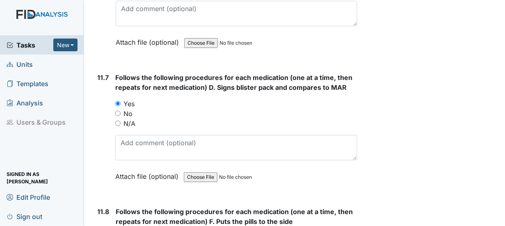
drag, startPoint x: 118, startPoint y: 182, endPoint x: 138, endPoint y: 182, distance: 20.1
drag, startPoint x: 119, startPoint y: 181, endPoint x: 123, endPoint y: 185, distance: 5.5
radio input "true"
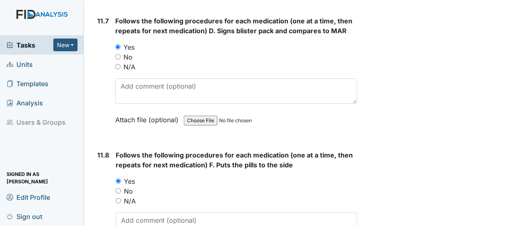
scroll to position [10268, 0]
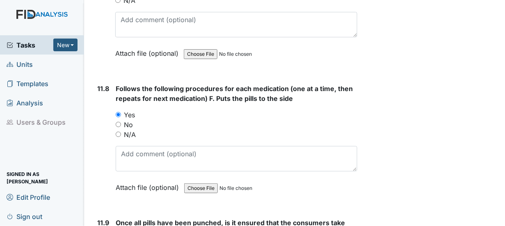
radio input "true"
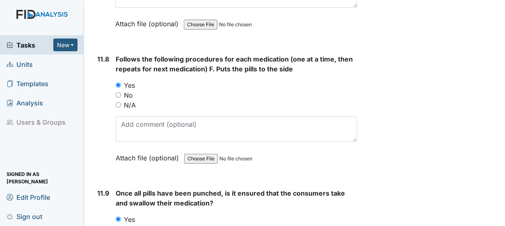
scroll to position [10391, 0]
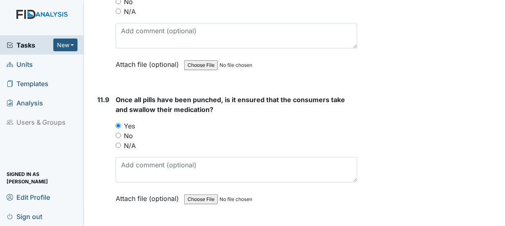
radio input "true"
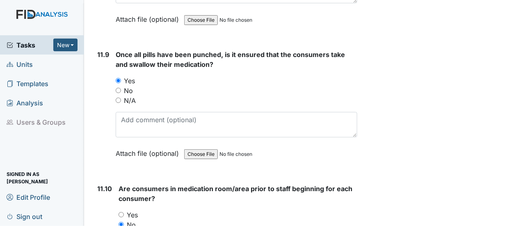
scroll to position [10514, 0]
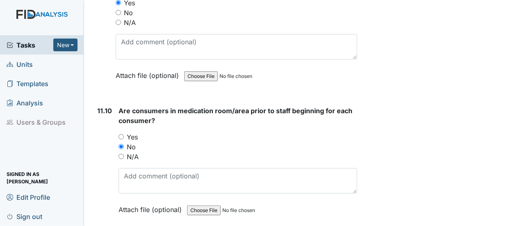
radio input "true"
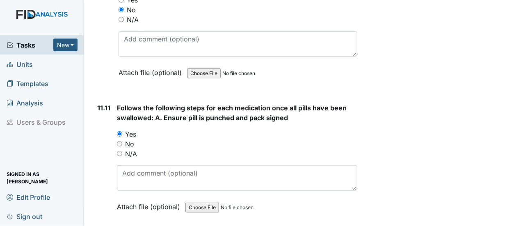
scroll to position [10719, 0]
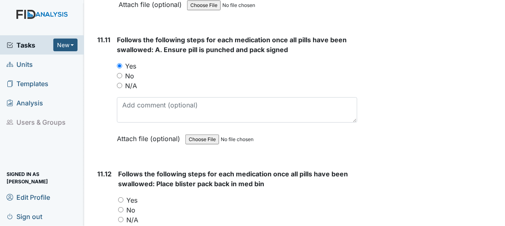
click at [120, 197] on input "Yes" at bounding box center [120, 199] width 5 height 5
radio input "true"
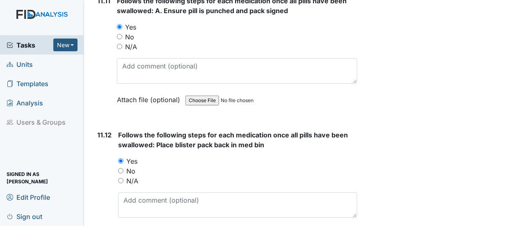
scroll to position [10843, 0]
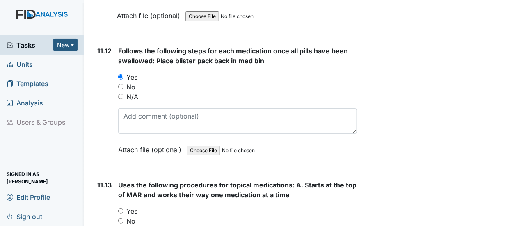
radio input "true"
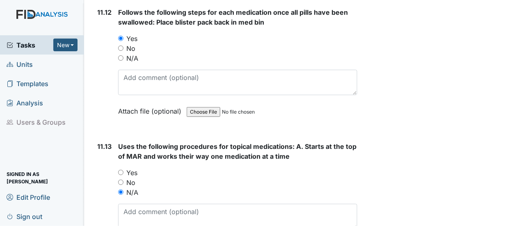
scroll to position [10925, 0]
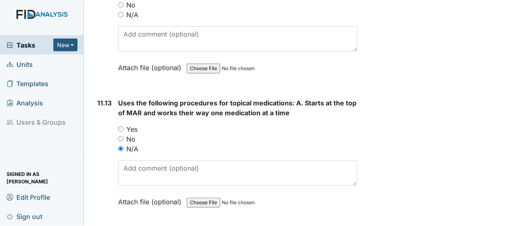
radio input "true"
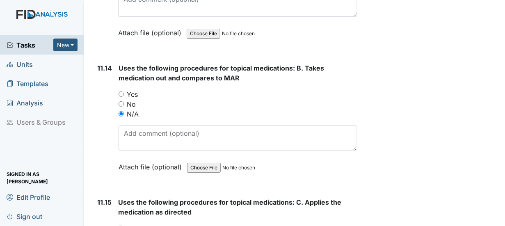
scroll to position [11130, 0]
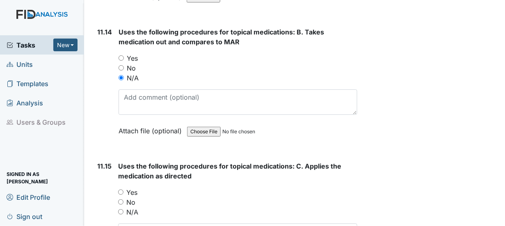
click at [121, 209] on input "N/A" at bounding box center [120, 211] width 5 height 5
radio input "true"
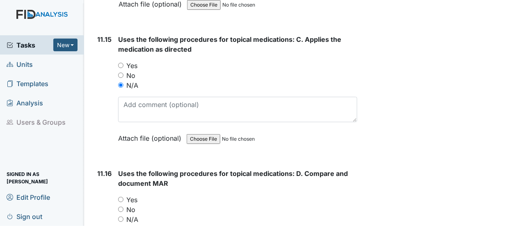
scroll to position [11294, 0]
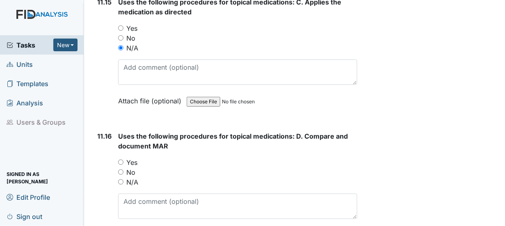
click at [119, 179] on input "N/A" at bounding box center [120, 181] width 5 height 5
radio input "true"
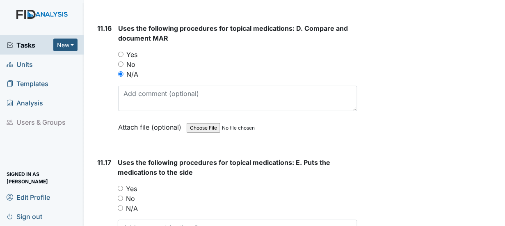
scroll to position [11417, 0]
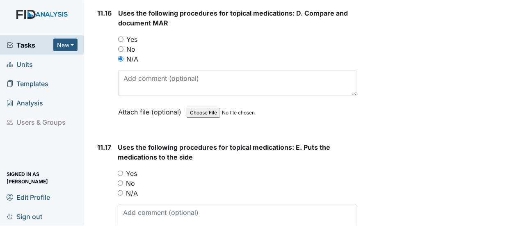
click at [121, 190] on input "N/A" at bounding box center [120, 192] width 5 height 5
radio input "true"
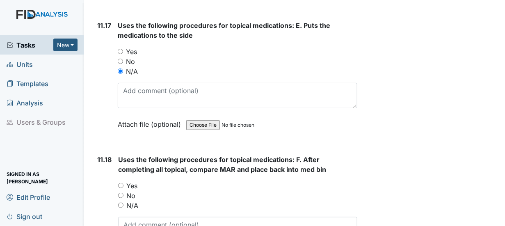
scroll to position [11540, 0]
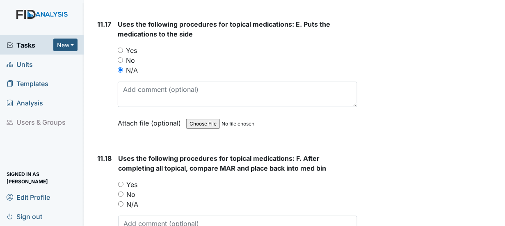
click at [121, 201] on input "N/A" at bounding box center [120, 203] width 5 height 5
radio input "true"
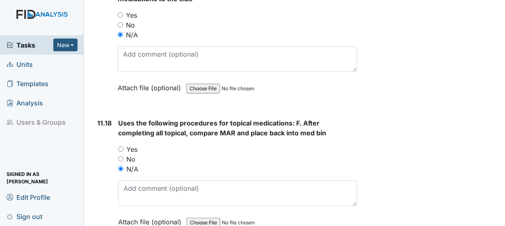
scroll to position [11663, 0]
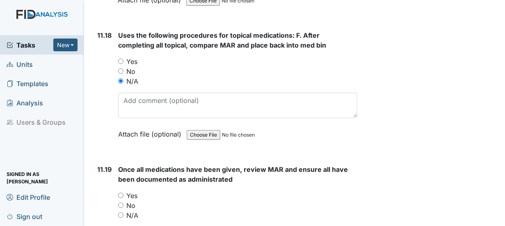
drag, startPoint x: 117, startPoint y: 133, endPoint x: 120, endPoint y: 137, distance: 4.4
click at [119, 165] on div "11.19 Once all medications have been given, review MAR and ensure all have been…" at bounding box center [225, 225] width 263 height 121
click at [123, 193] on input "Yes" at bounding box center [120, 195] width 5 height 5
radio input "true"
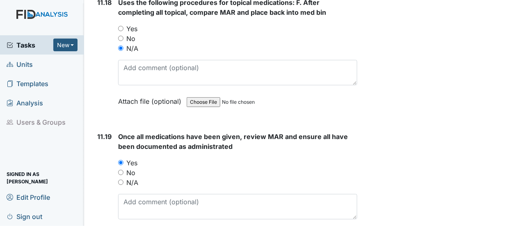
scroll to position [11786, 0]
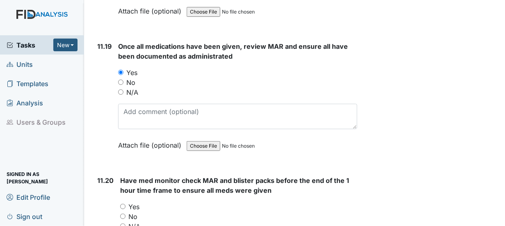
click at [123, 204] on input "Yes" at bounding box center [122, 206] width 5 height 5
radio input "true"
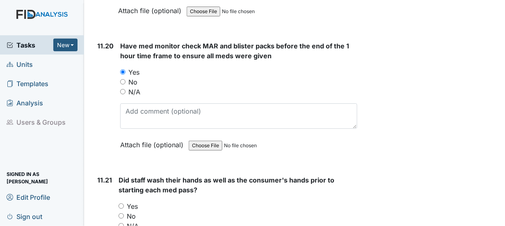
scroll to position [11950, 0]
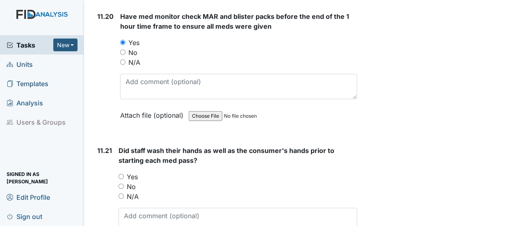
click at [121, 174] on input "Yes" at bounding box center [121, 176] width 5 height 5
radio input "true"
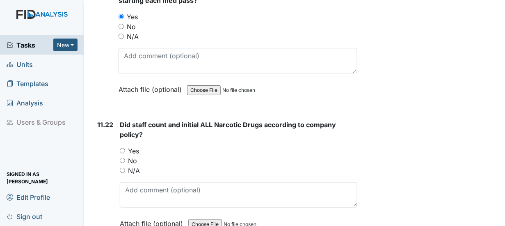
scroll to position [12114, 0]
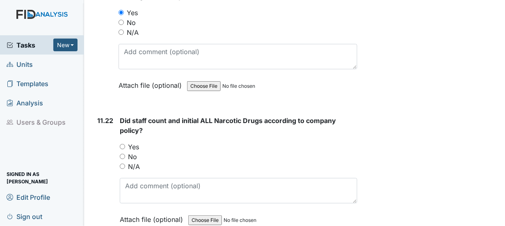
click at [122, 144] on input "Yes" at bounding box center [122, 146] width 5 height 5
radio input "true"
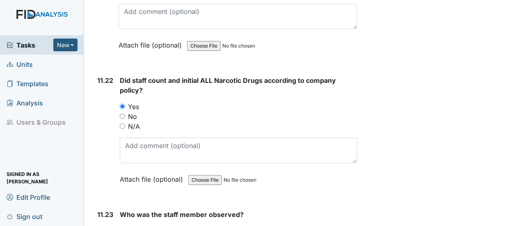
scroll to position [12238, 0]
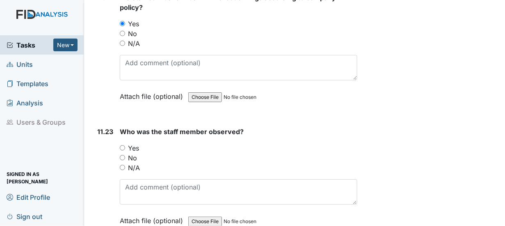
click at [122, 145] on input "Yes" at bounding box center [122, 147] width 5 height 5
radio input "true"
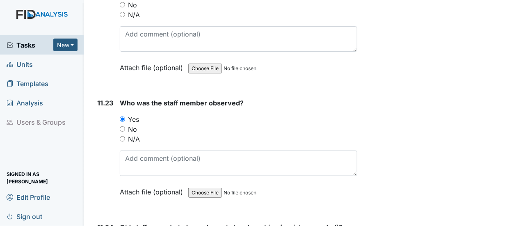
scroll to position [12279, 0]
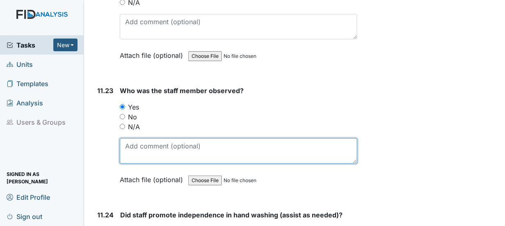
click at [136, 138] on textarea at bounding box center [239, 150] width 238 height 25
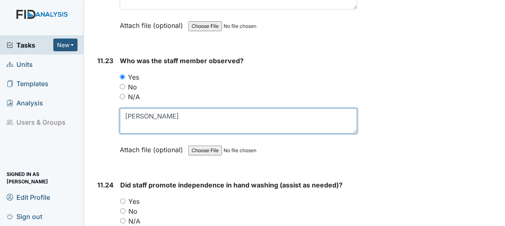
scroll to position [12361, 0]
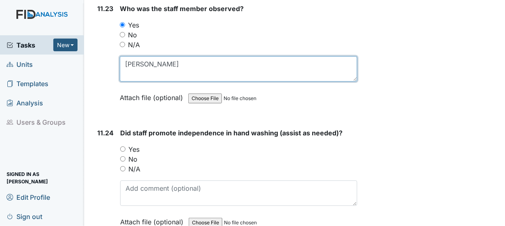
type textarea "Ella Williams"
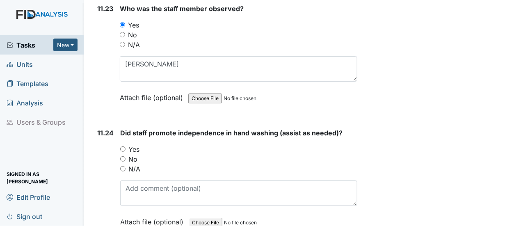
click at [121, 146] on input "Yes" at bounding box center [122, 148] width 5 height 5
radio input "true"
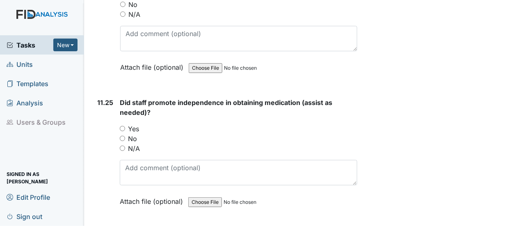
scroll to position [12525, 0]
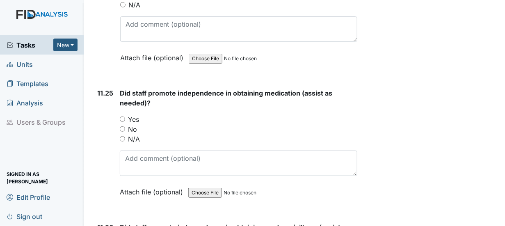
click at [123, 117] on input "Yes" at bounding box center [122, 119] width 5 height 5
radio input "true"
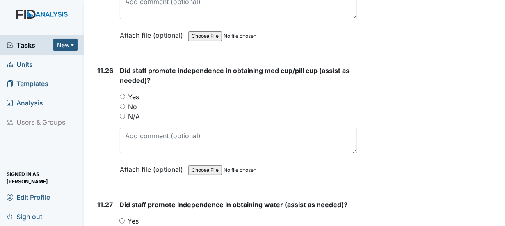
scroll to position [12689, 0]
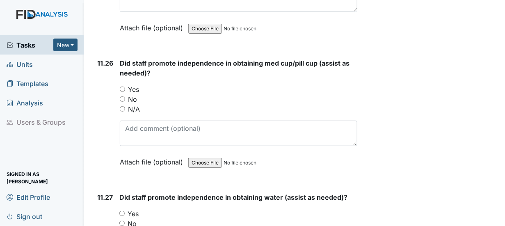
click at [119, 58] on div "11.26 Did staff promote independence in obtaining med cup/pill cup (assist as n…" at bounding box center [225, 118] width 263 height 121
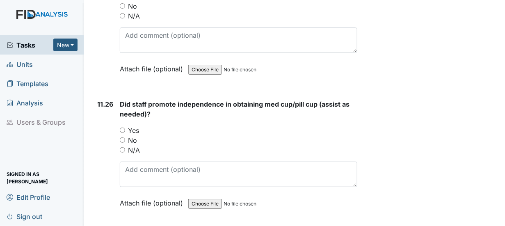
drag, startPoint x: 123, startPoint y: 64, endPoint x: 126, endPoint y: 71, distance: 8.1
click at [124, 128] on input "Yes" at bounding box center [122, 130] width 5 height 5
radio input "true"
drag, startPoint x: 121, startPoint y: 187, endPoint x: 131, endPoint y: 186, distance: 10.7
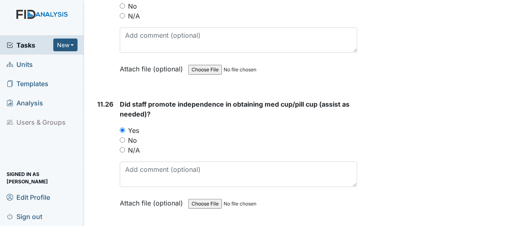
radio input "true"
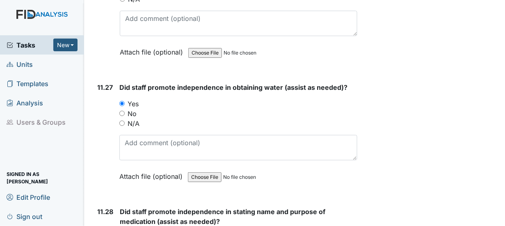
scroll to position [12812, 0]
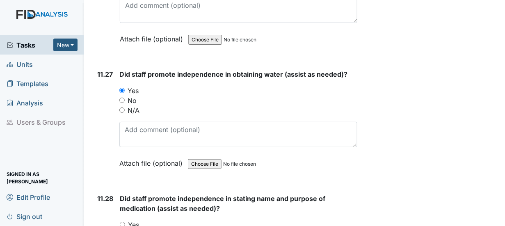
click at [126, 220] on div "Yes" at bounding box center [239, 225] width 238 height 10
click at [124, 222] on input "Yes" at bounding box center [122, 224] width 5 height 5
radio input "true"
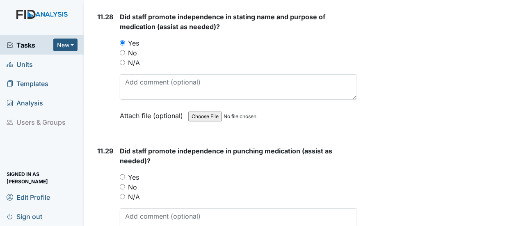
scroll to position [13017, 0]
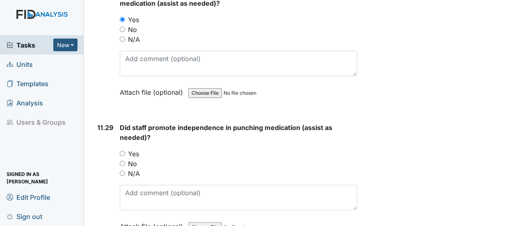
click at [121, 151] on input "Yes" at bounding box center [122, 153] width 5 height 5
radio input "true"
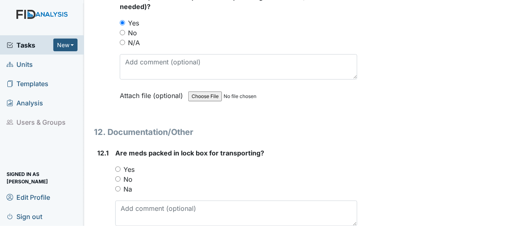
scroll to position [13181, 0]
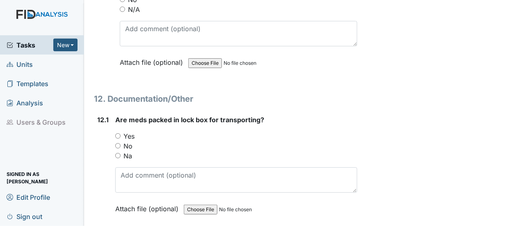
click at [116, 133] on input "Yes" at bounding box center [117, 135] width 5 height 5
radio input "true"
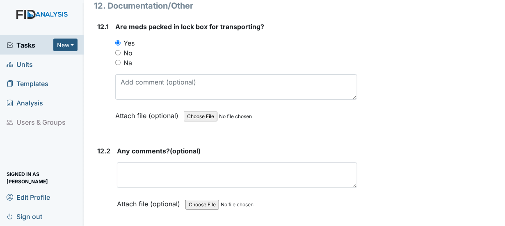
scroll to position [13304, 0]
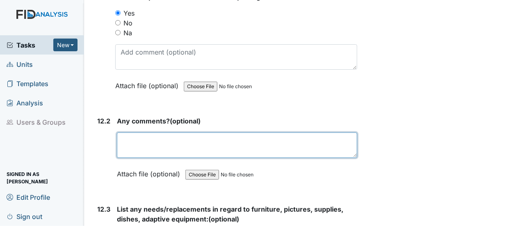
click at [128, 133] on textarea at bounding box center [237, 145] width 240 height 25
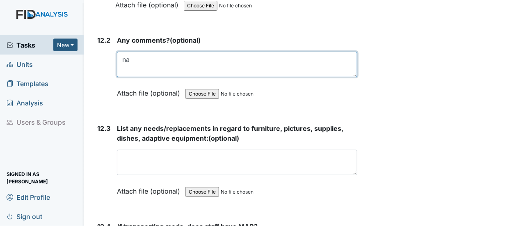
scroll to position [13386, 0]
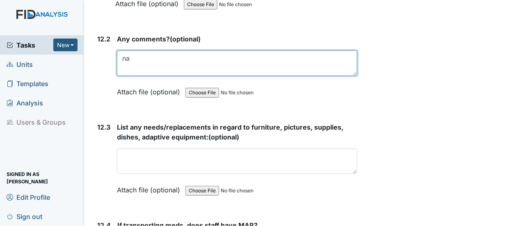
type textarea "na"
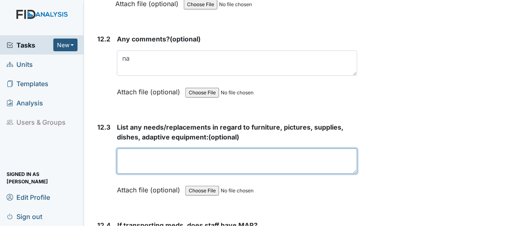
click at [125, 149] on textarea at bounding box center [237, 161] width 240 height 25
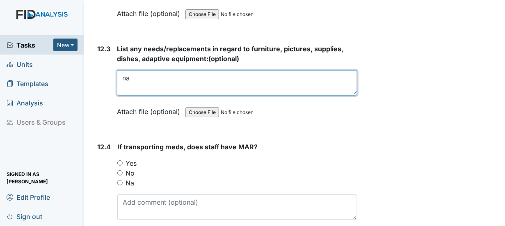
scroll to position [13468, 0]
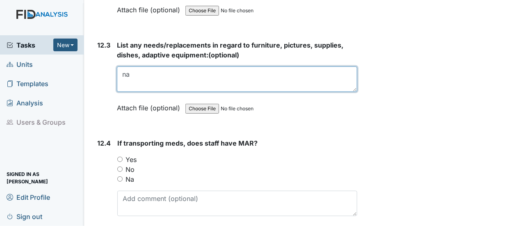
type textarea "na"
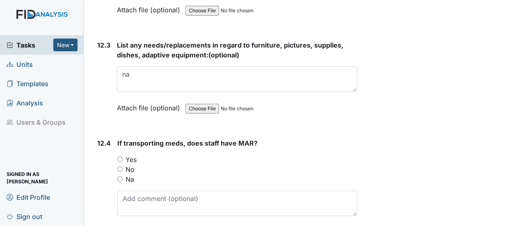
click at [121, 157] on input "Yes" at bounding box center [119, 159] width 5 height 5
radio input "true"
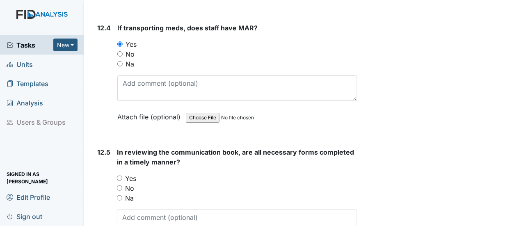
scroll to position [13591, 0]
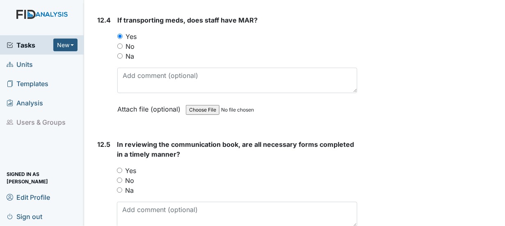
click at [118, 168] on input "Yes" at bounding box center [119, 170] width 5 height 5
radio input "true"
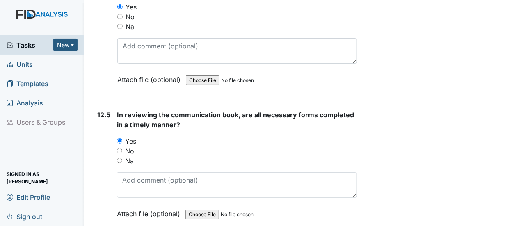
scroll to position [13674, 0]
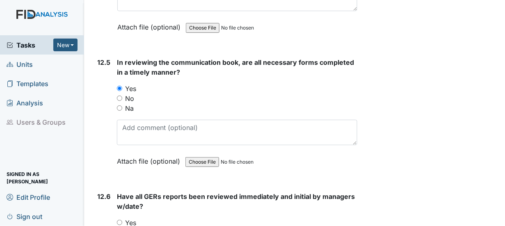
drag, startPoint x: 119, startPoint y: 152, endPoint x: 134, endPoint y: 149, distance: 15.5
click at [120, 220] on input "Yes" at bounding box center [119, 222] width 5 height 5
radio input "true"
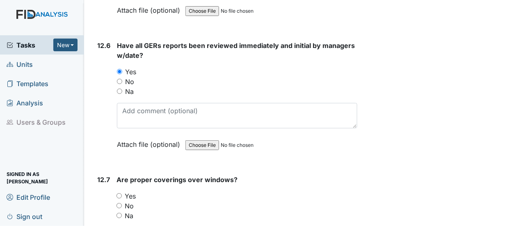
scroll to position [13838, 0]
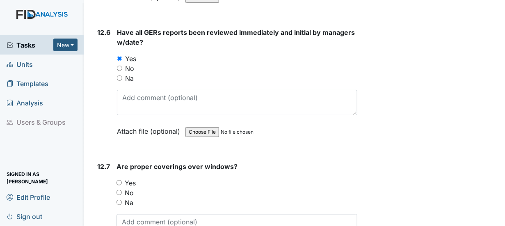
click at [118, 180] on input "Yes" at bounding box center [119, 182] width 5 height 5
radio input "true"
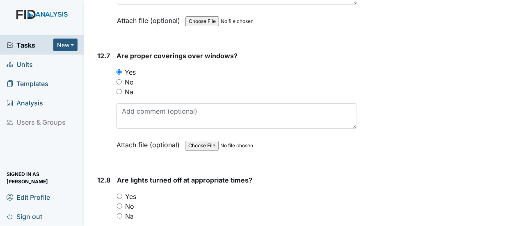
scroll to position [13961, 0]
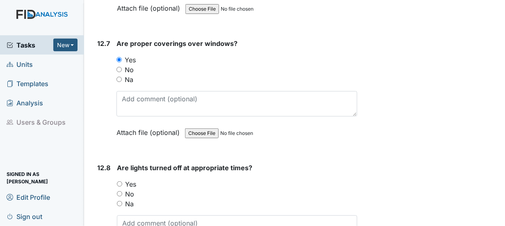
click at [120, 181] on input "Yes" at bounding box center [119, 183] width 5 height 5
radio input "true"
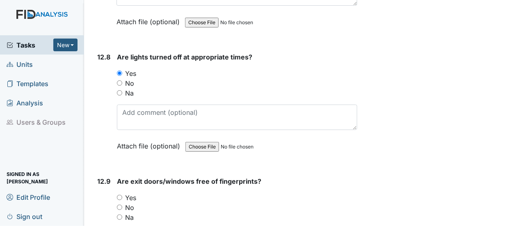
scroll to position [14084, 0]
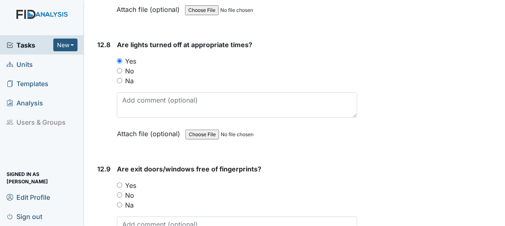
click at [120, 183] on input "Yes" at bounding box center [119, 185] width 5 height 5
radio input "true"
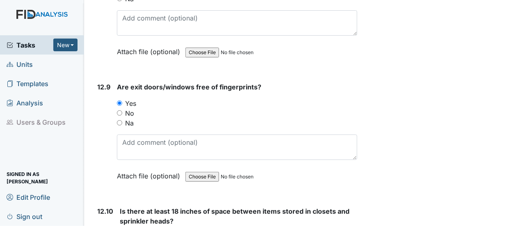
scroll to position [14207, 0]
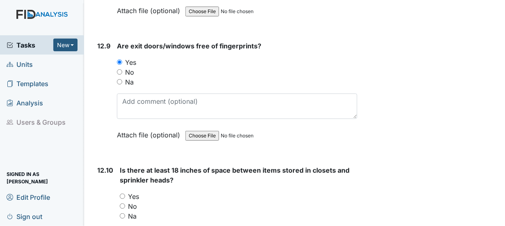
click at [121, 194] on input "Yes" at bounding box center [122, 196] width 5 height 5
radio input "true"
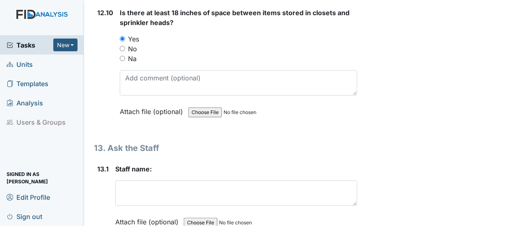
scroll to position [14371, 0]
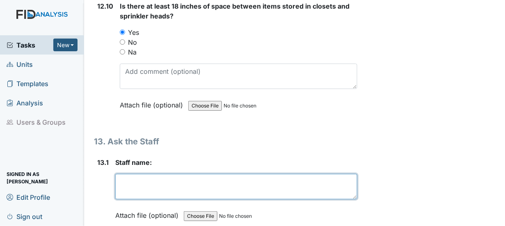
click at [128, 174] on textarea at bounding box center [236, 186] width 242 height 25
drag, startPoint x: 156, startPoint y: 106, endPoint x: 154, endPoint y: 111, distance: 5.2
click at [155, 174] on textarea "kimberly hines" at bounding box center [236, 186] width 242 height 25
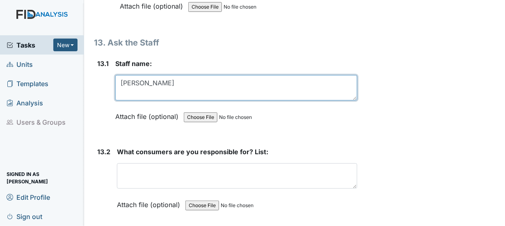
scroll to position [14494, 0]
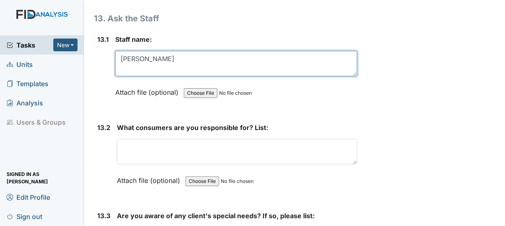
type textarea "Kimberly Hines"
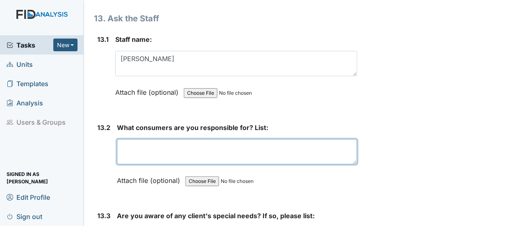
click at [123, 139] on textarea at bounding box center [237, 151] width 240 height 25
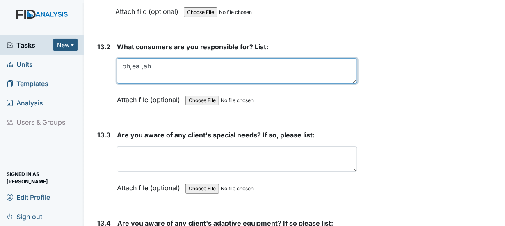
scroll to position [14576, 0]
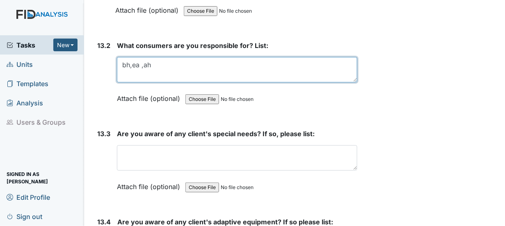
type textarea "bh,ea ,ah"
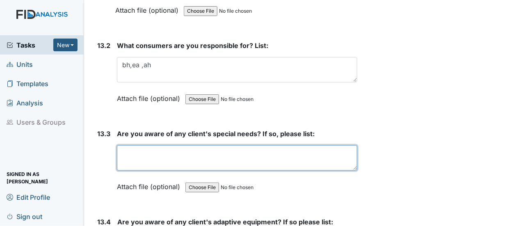
click at [128, 145] on textarea at bounding box center [237, 157] width 240 height 25
type textarea "yes, see 13.4"
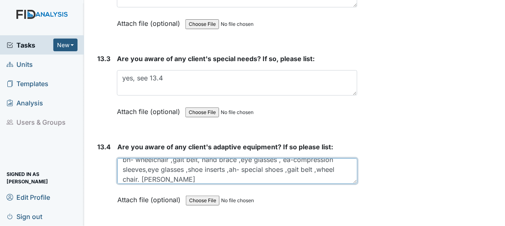
scroll to position [0, 0]
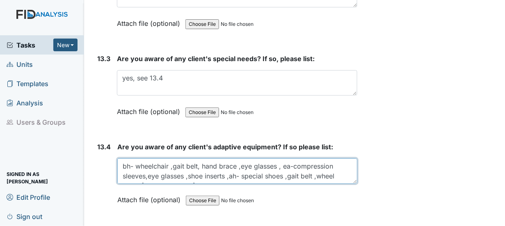
click at [199, 158] on textarea "bh- wheelchair ,gait belt, hand brace ,eye glasses , ea-compression sleeves,eye…" at bounding box center [237, 170] width 240 height 25
type textarea "bh- wheelchair ,gait belt, ted hose hand brace ,eye glasses , ea-compression sl…"
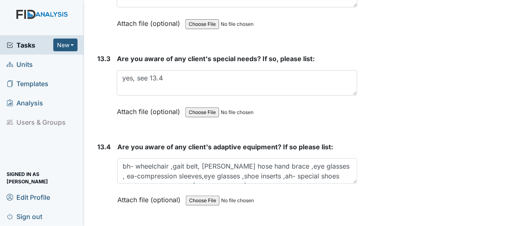
radio input "true"
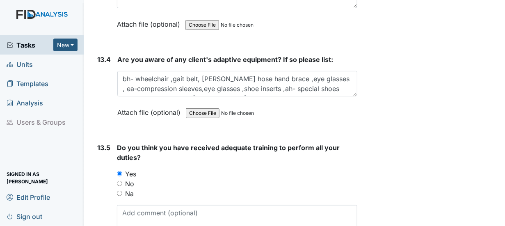
scroll to position [14774, 0]
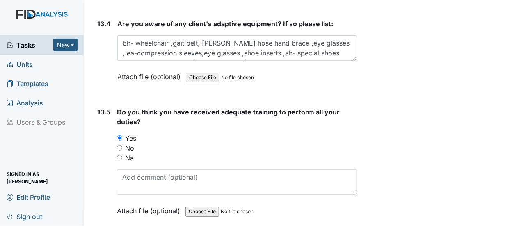
radio input "true"
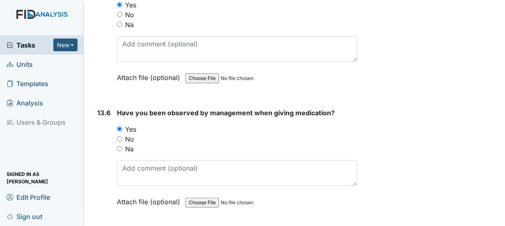
scroll to position [14939, 0]
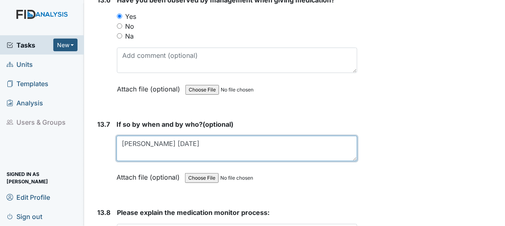
scroll to position [15062, 0]
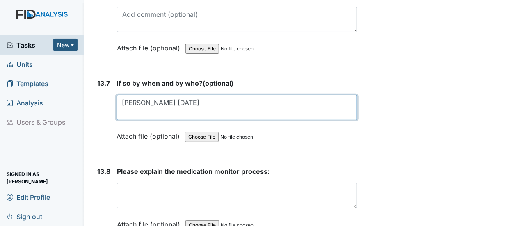
type textarea "Deborah Lucky 9/11/2025"
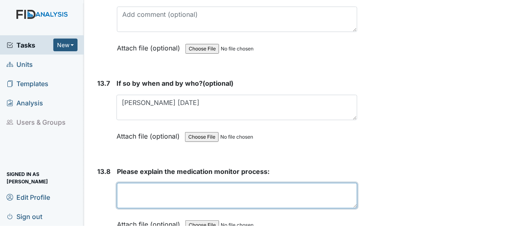
click at [122, 183] on textarea at bounding box center [237, 195] width 240 height 25
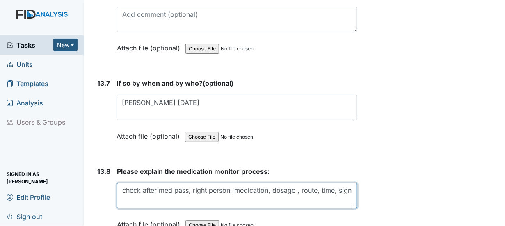
click at [142, 183] on textarea "check after med pass, right person, medication, dosage , route, time, sign" at bounding box center [237, 195] width 240 height 25
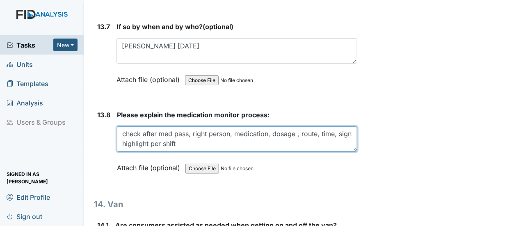
scroll to position [15144, 0]
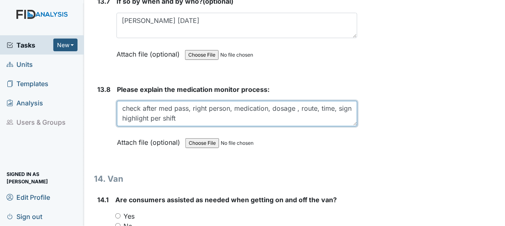
type textarea "check after med pass, right person, medication, dosage , route, time, sign high…"
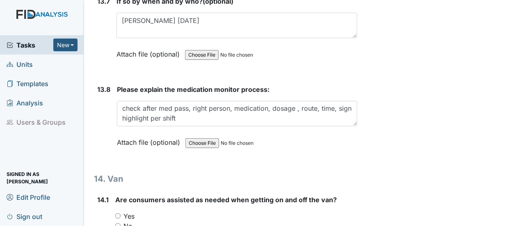
click at [117, 213] on input "Yes" at bounding box center [117, 215] width 5 height 5
radio input "true"
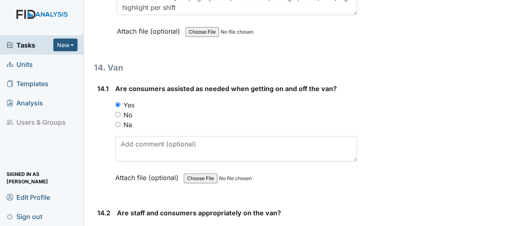
scroll to position [15267, 0]
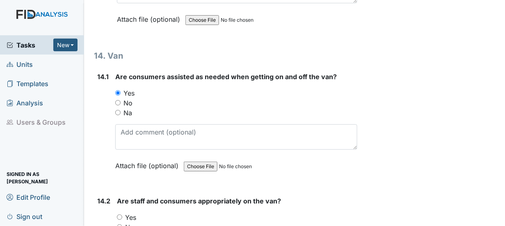
click at [119, 215] on input "Yes" at bounding box center [119, 217] width 5 height 5
radio input "true"
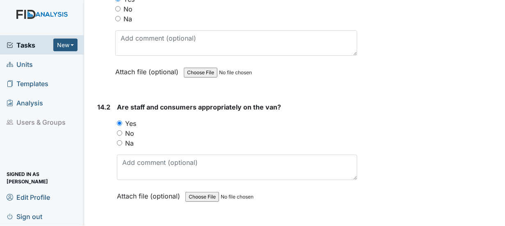
scroll to position [15390, 0]
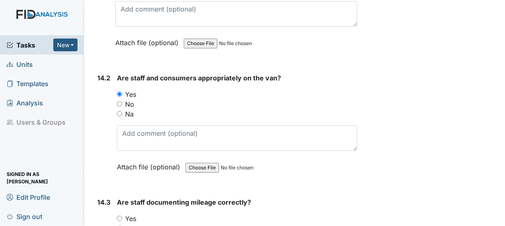
click at [120, 216] on input "Yes" at bounding box center [119, 218] width 5 height 5
radio input "true"
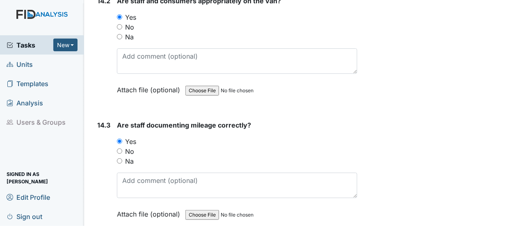
scroll to position [15554, 0]
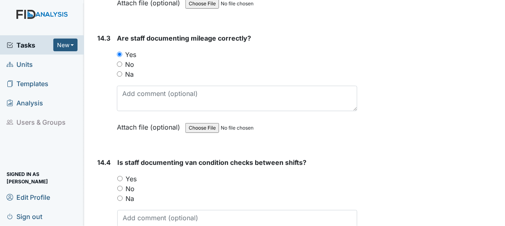
click at [119, 176] on input "Yes" at bounding box center [119, 178] width 5 height 5
radio input "true"
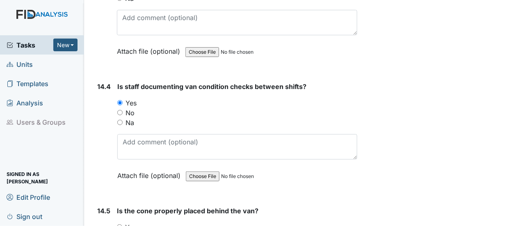
scroll to position [15636, 0]
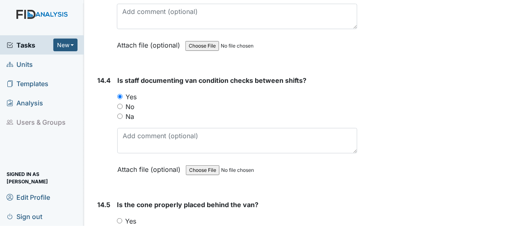
click at [120, 218] on input "Yes" at bounding box center [119, 220] width 5 height 5
radio input "true"
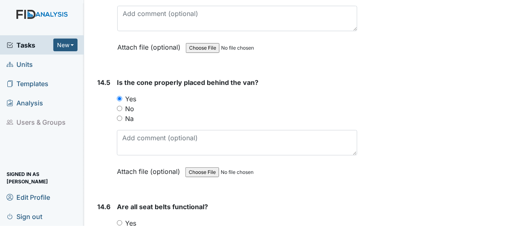
scroll to position [15759, 0]
click at [120, 220] on input "Yes" at bounding box center [119, 222] width 5 height 5
radio input "true"
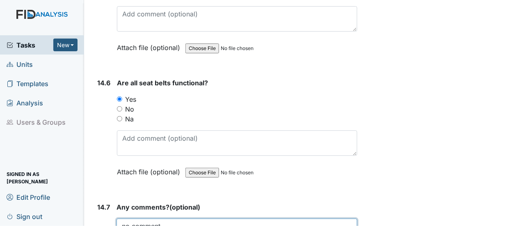
scroll to position [15887, 0]
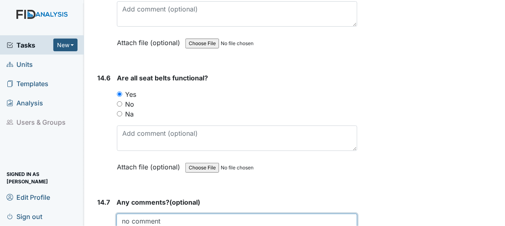
type textarea "no comment"
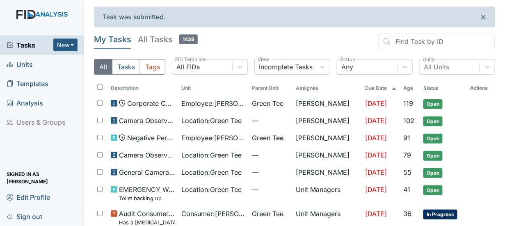
click at [31, 64] on span "Units" at bounding box center [20, 64] width 26 height 13
